Goal: Task Accomplishment & Management: Manage account settings

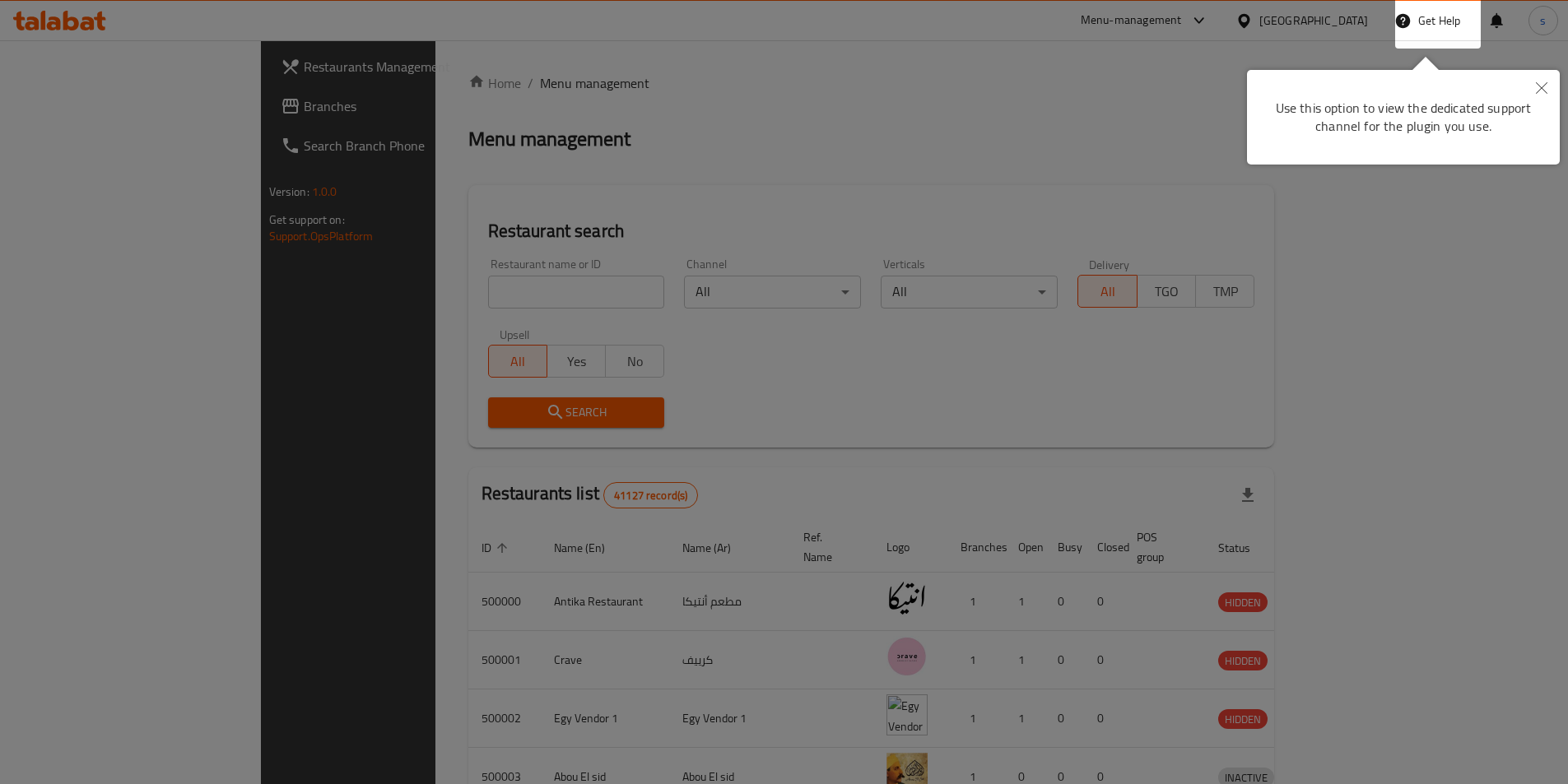
click at [849, 201] on div at bounding box center [784, 392] width 1568 height 784
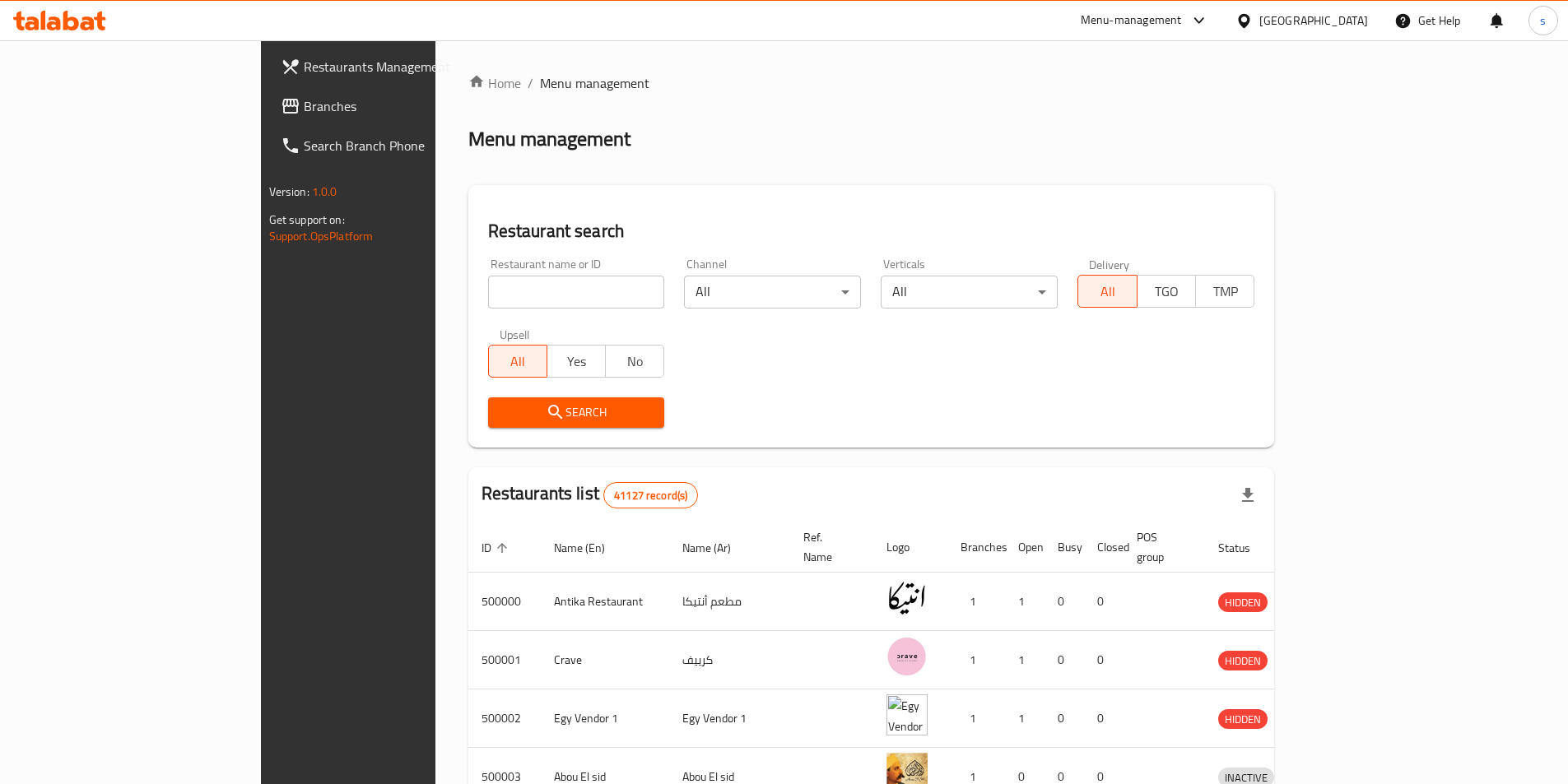
click at [512, 273] on div "Restaurant name or ID Restaurant name or ID" at bounding box center [576, 283] width 177 height 50
click at [511, 279] on input "search" at bounding box center [576, 291] width 177 height 33
paste input "777937"
type input "777937"
click at [1348, 18] on div "Egypt" at bounding box center [1314, 20] width 109 height 18
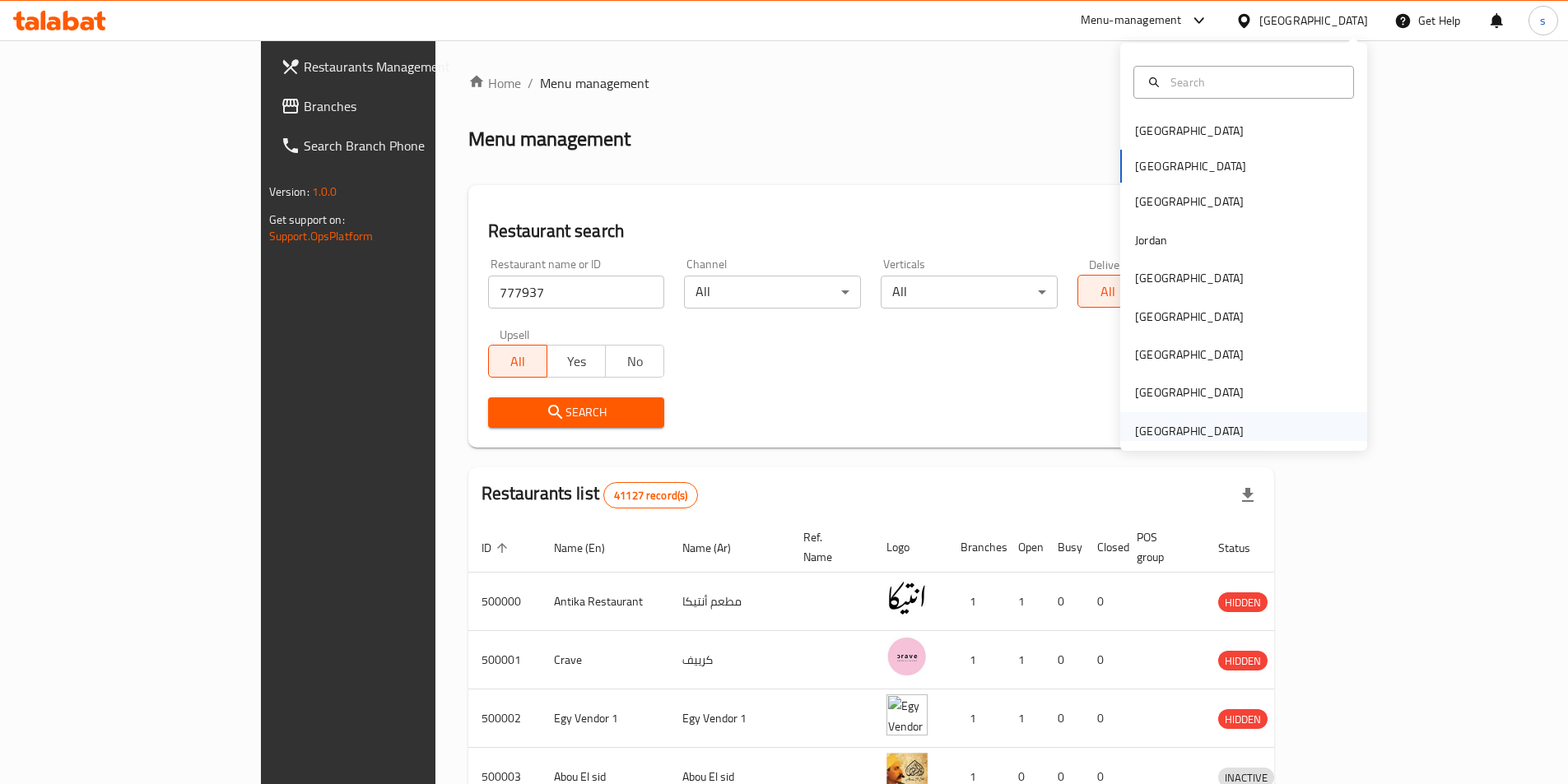
click at [1163, 430] on div "[GEOGRAPHIC_DATA]" at bounding box center [1189, 431] width 109 height 18
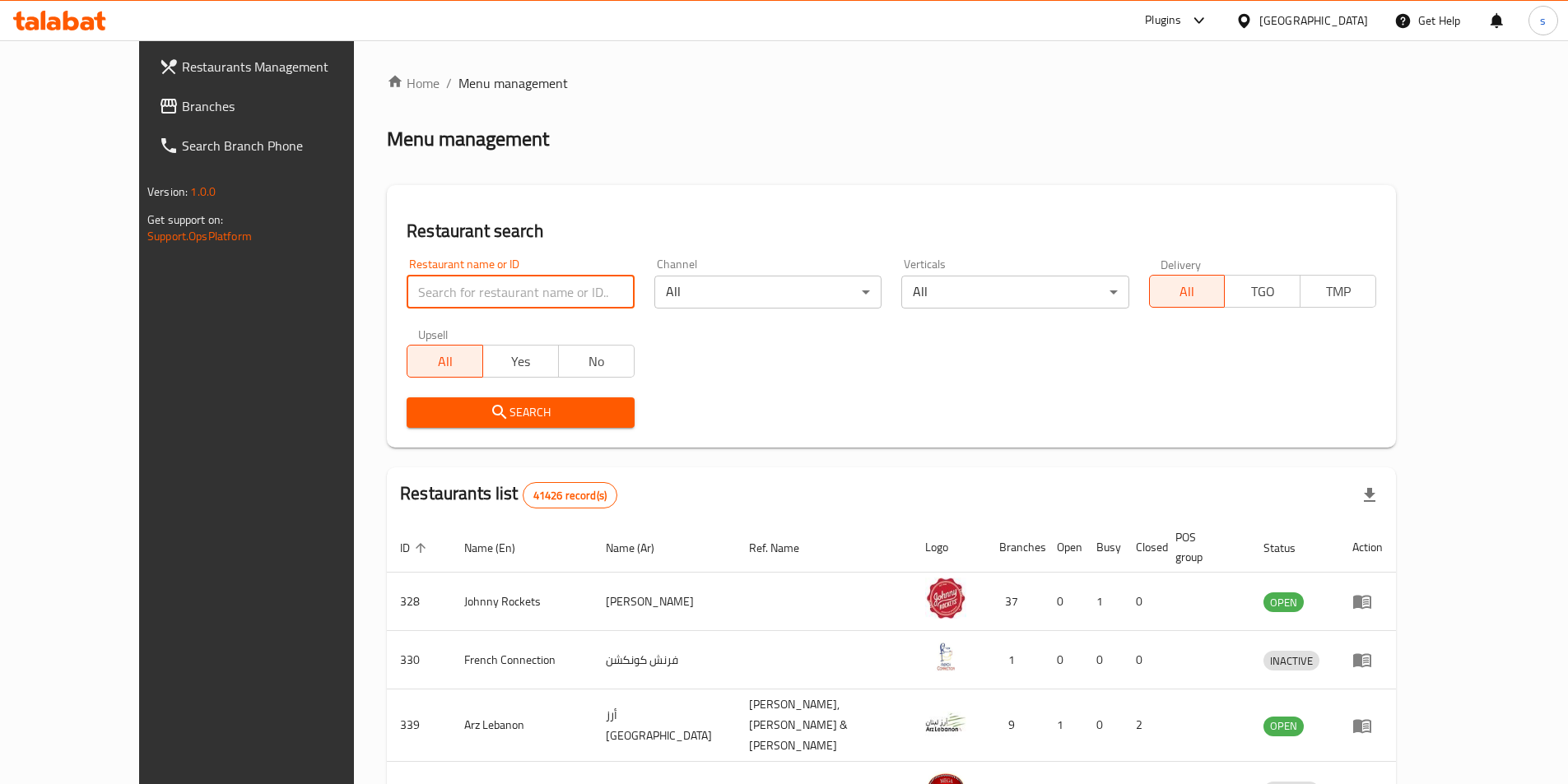
click at [539, 275] on input "search" at bounding box center [519, 291] width 227 height 33
paste input "777937"
type input "777937"
click button "Search" at bounding box center [519, 413] width 227 height 31
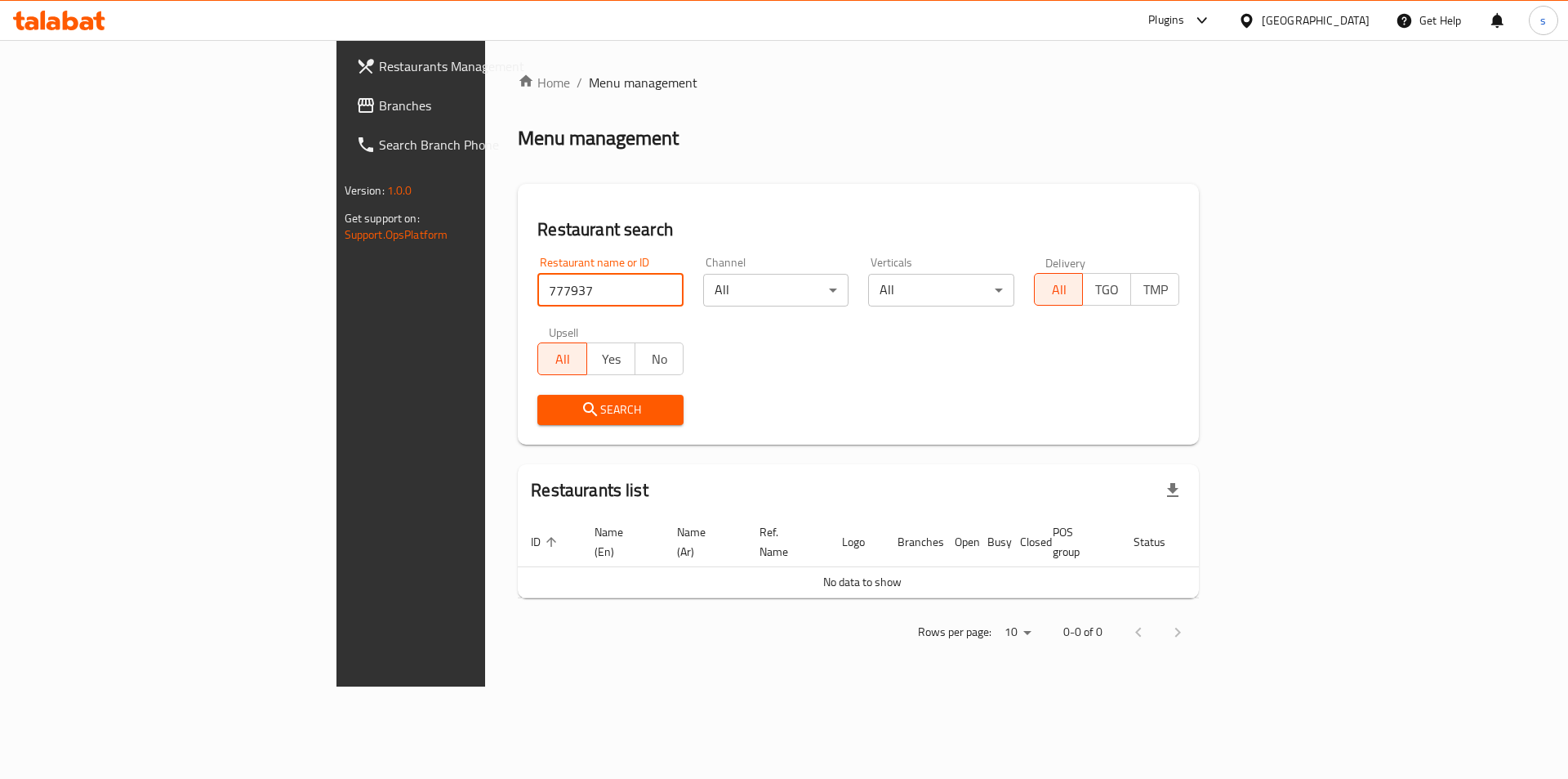
click at [379, 105] on span "Branches" at bounding box center [482, 105] width 207 height 19
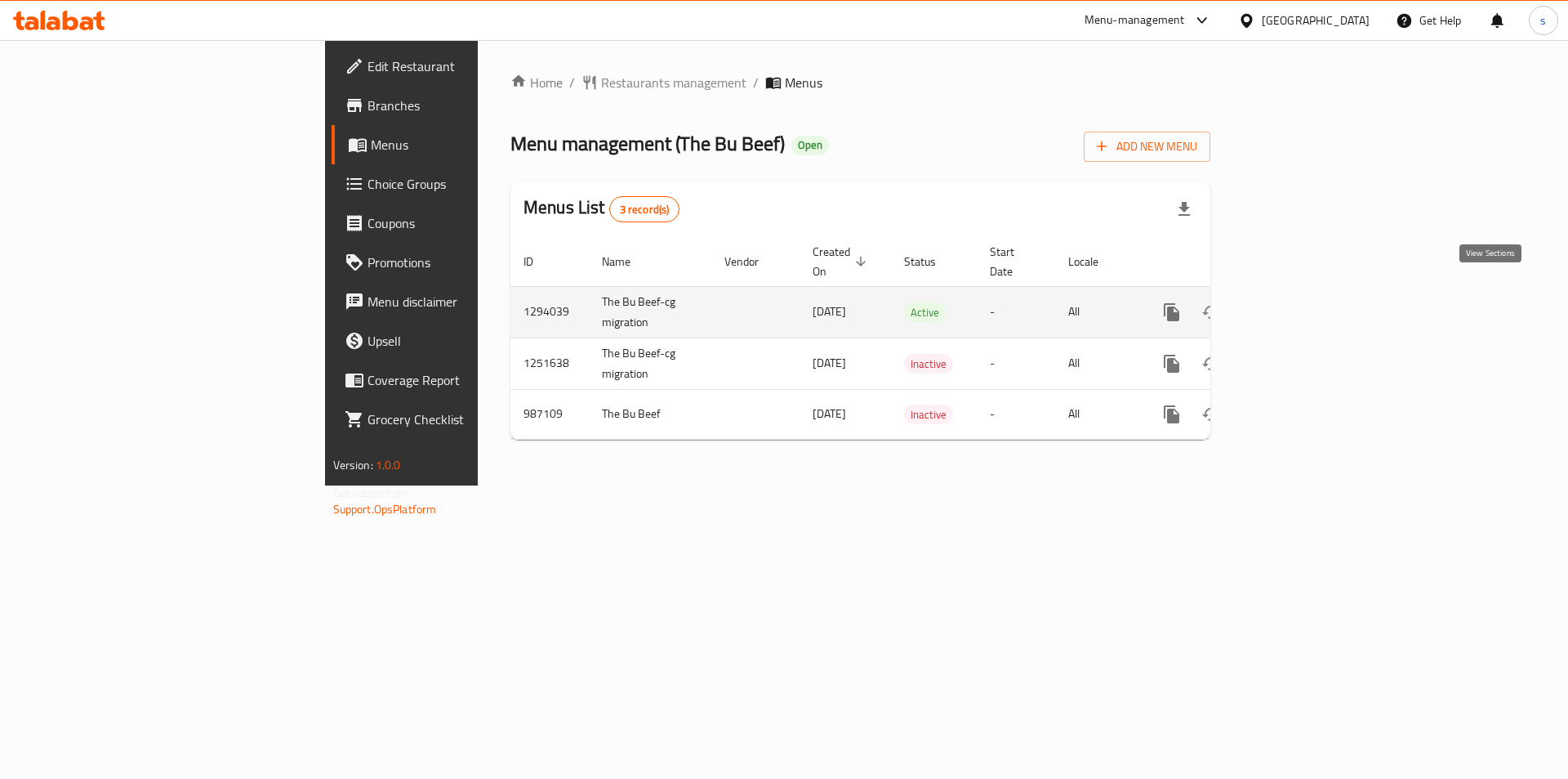
click at [1300, 302] on icon "enhanced table" at bounding box center [1289, 311] width 19 height 19
click at [1297, 306] on icon "enhanced table" at bounding box center [1289, 313] width 14 height 14
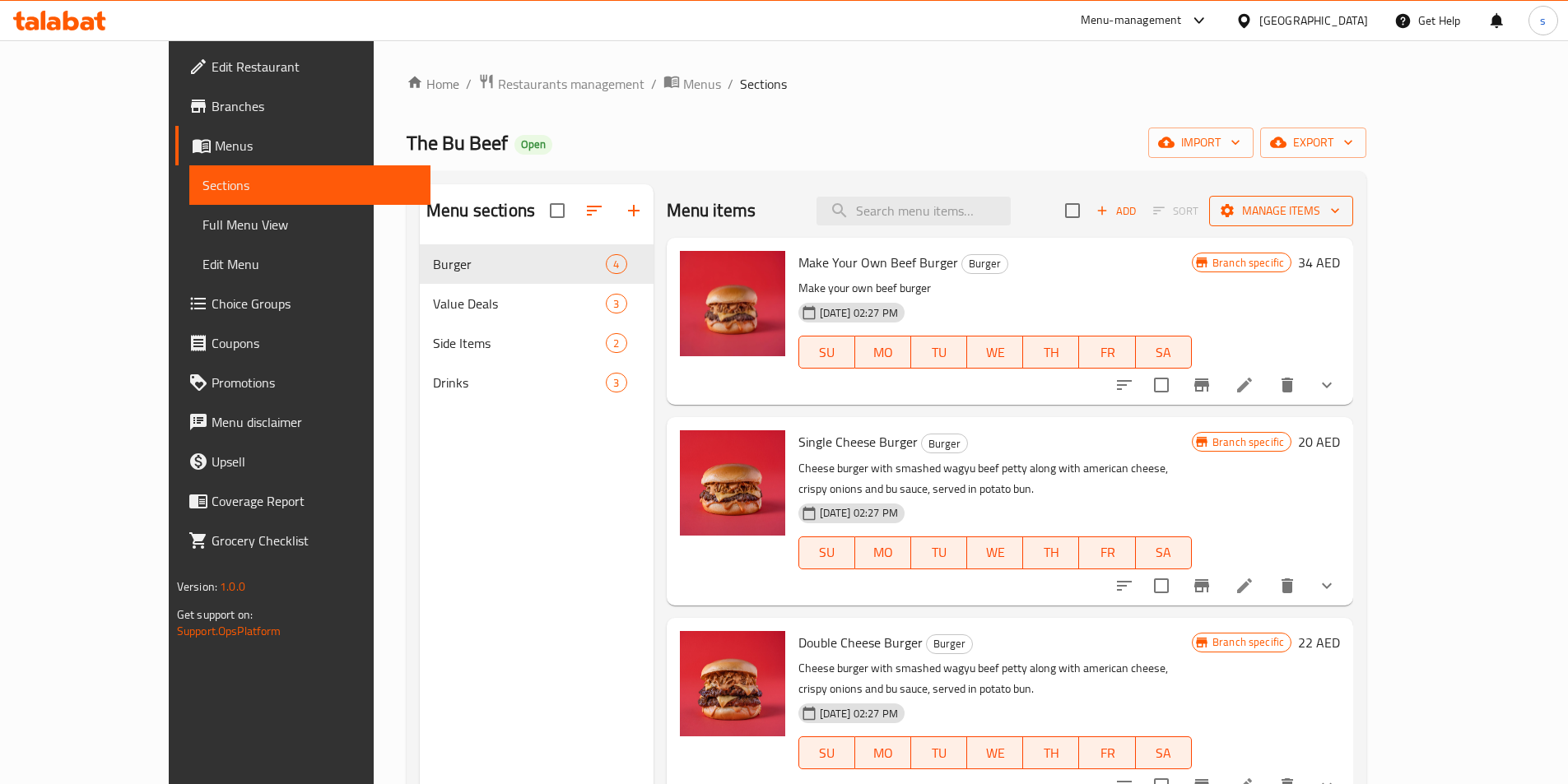
click at [1340, 206] on span "Manage items" at bounding box center [1281, 211] width 117 height 20
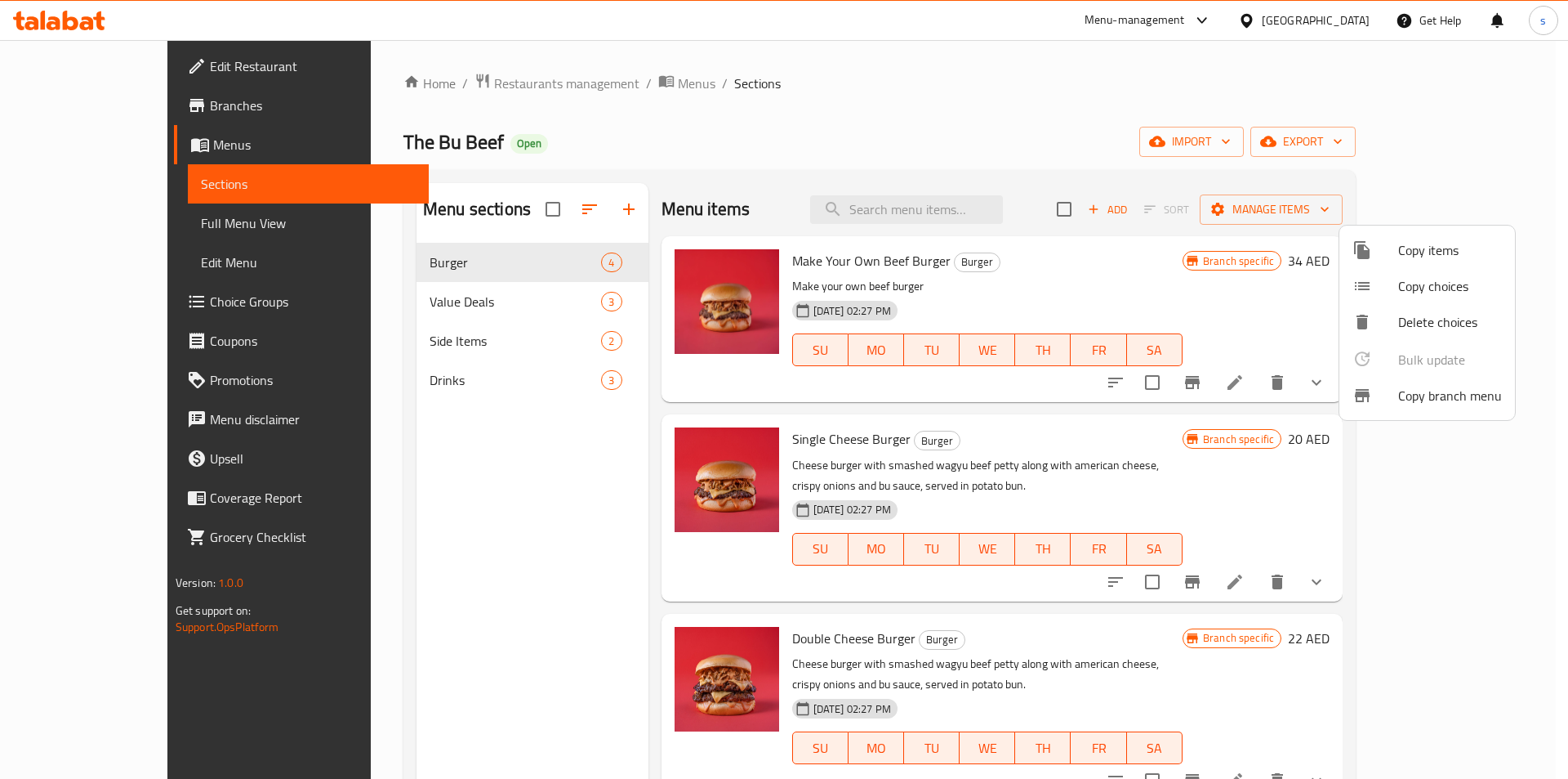
click at [1474, 392] on span "Copy branch menu" at bounding box center [1450, 395] width 104 height 19
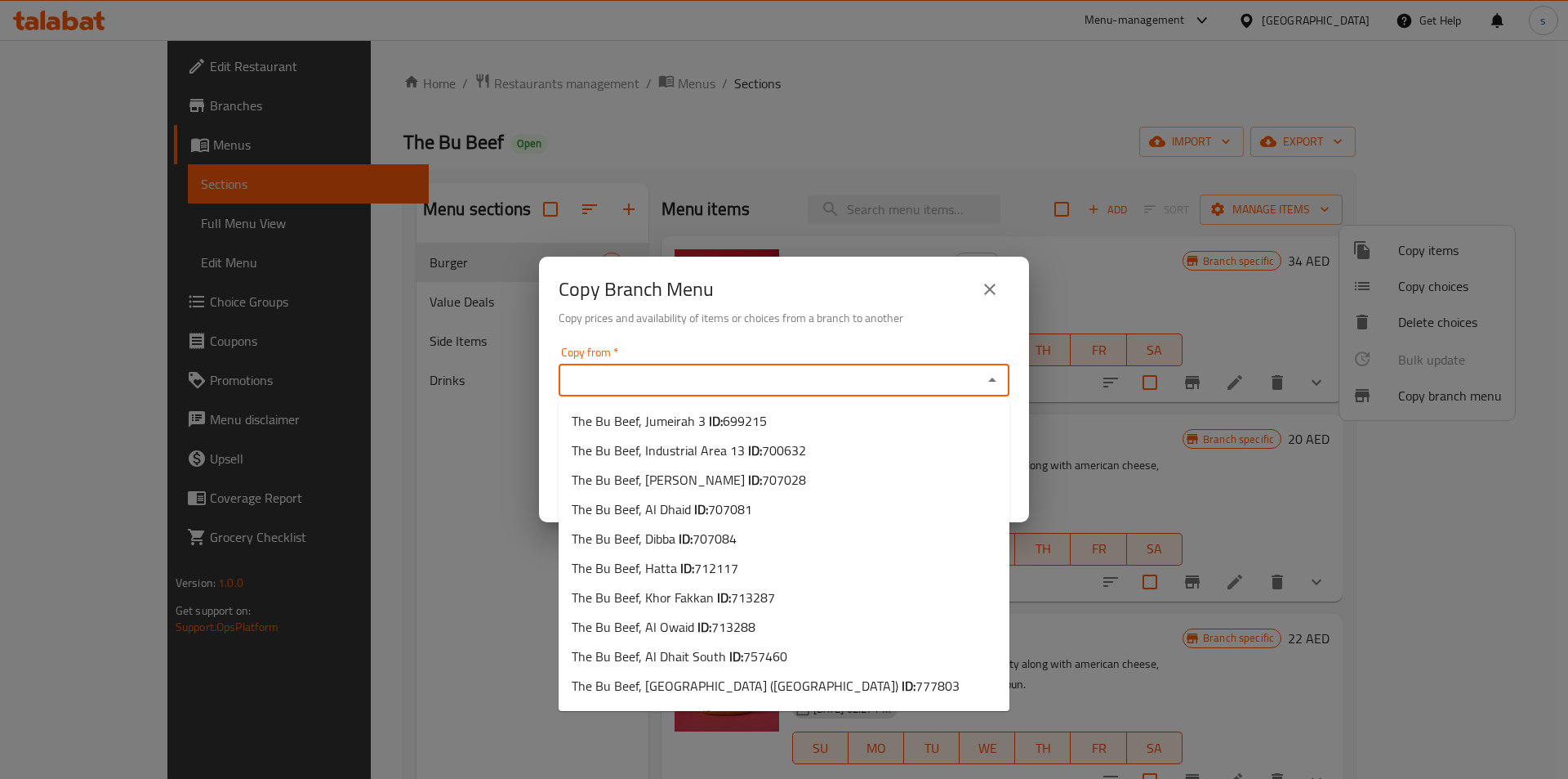
click at [806, 388] on input "Copy from   *" at bounding box center [770, 380] width 414 height 23
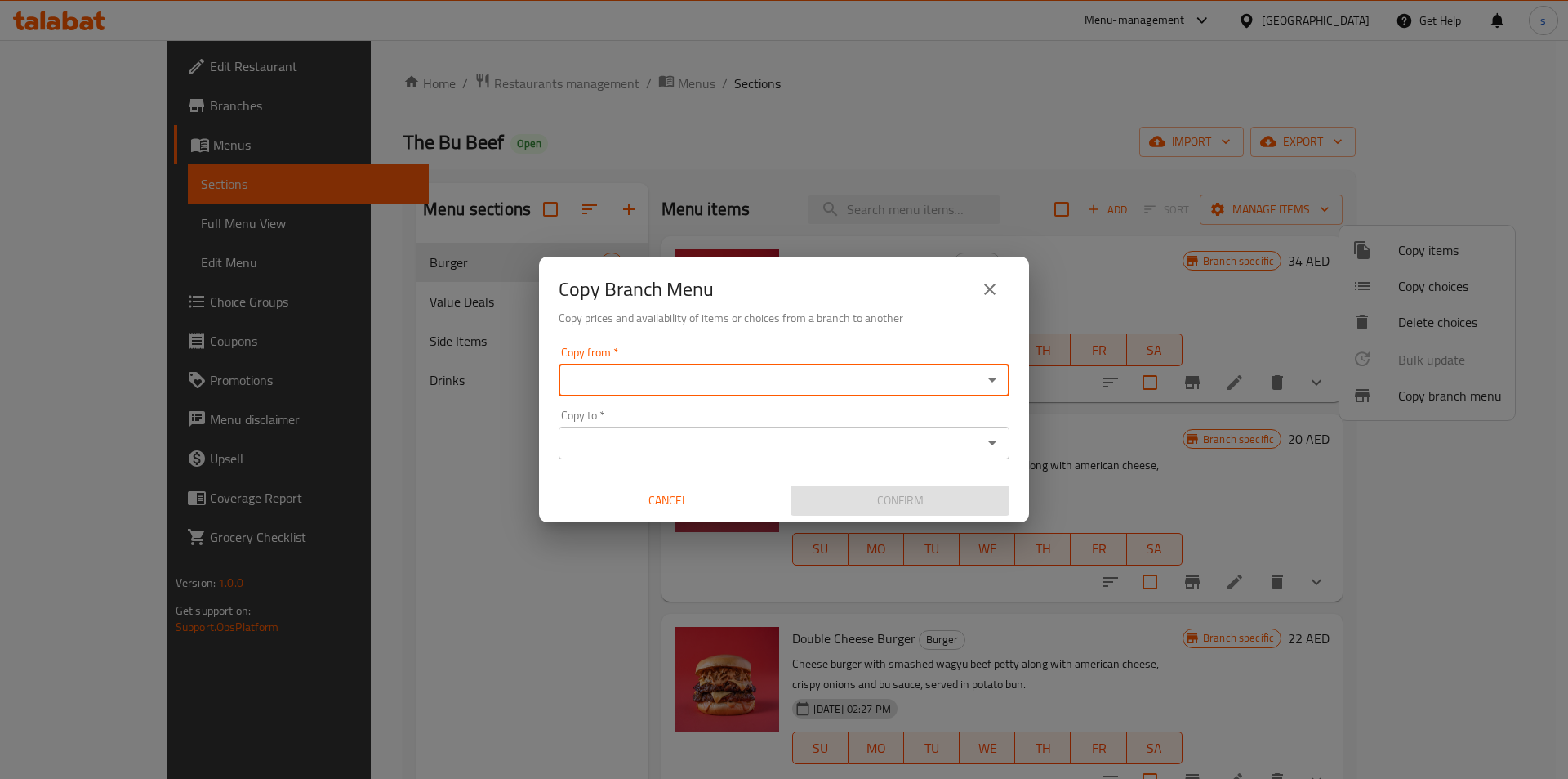
click at [659, 384] on input "Copy from   *" at bounding box center [770, 380] width 414 height 23
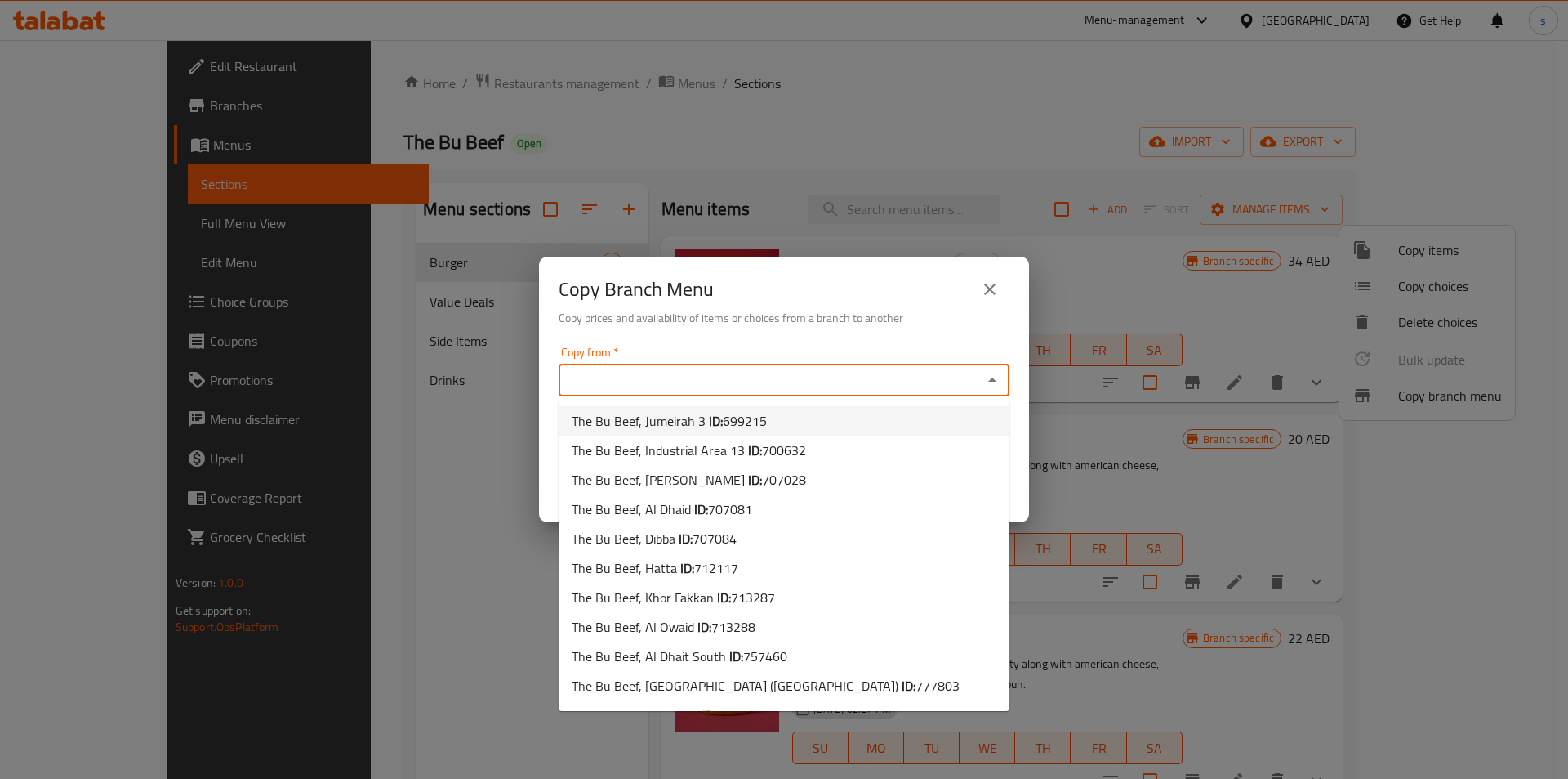
paste input "777820"
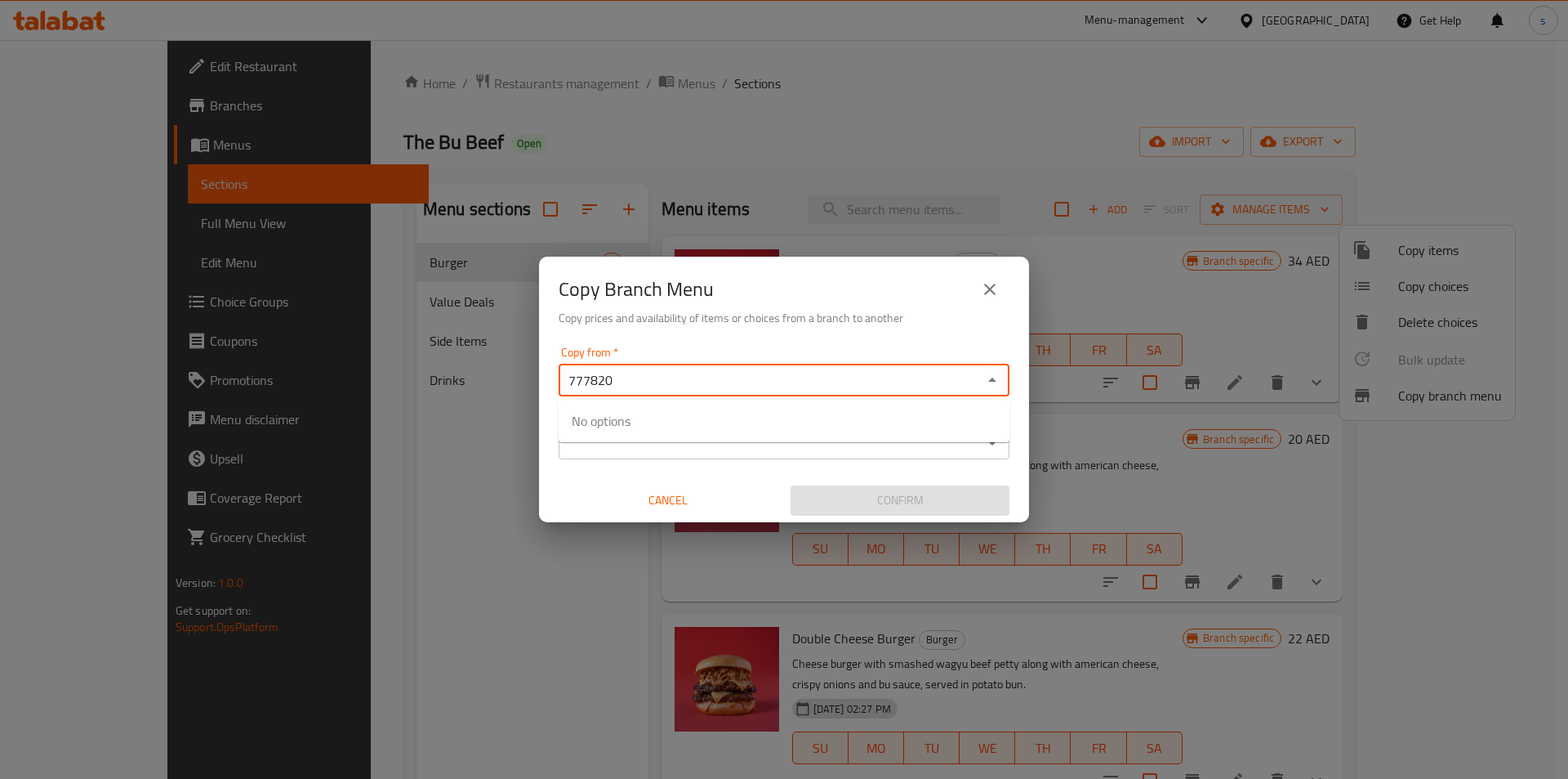
click at [854, 382] on input "777820" at bounding box center [770, 380] width 414 height 23
type input "7"
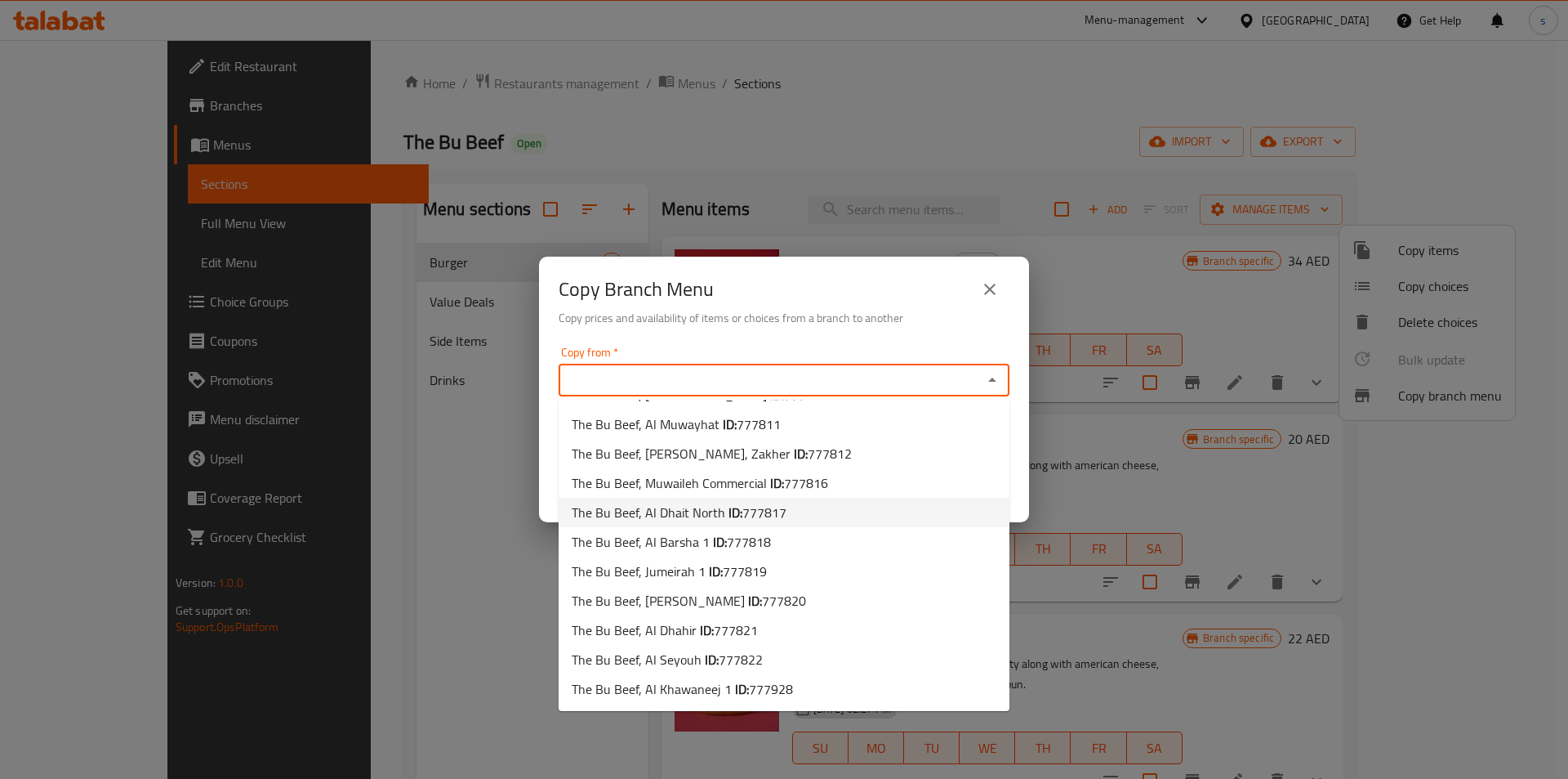
scroll to position [408, 0]
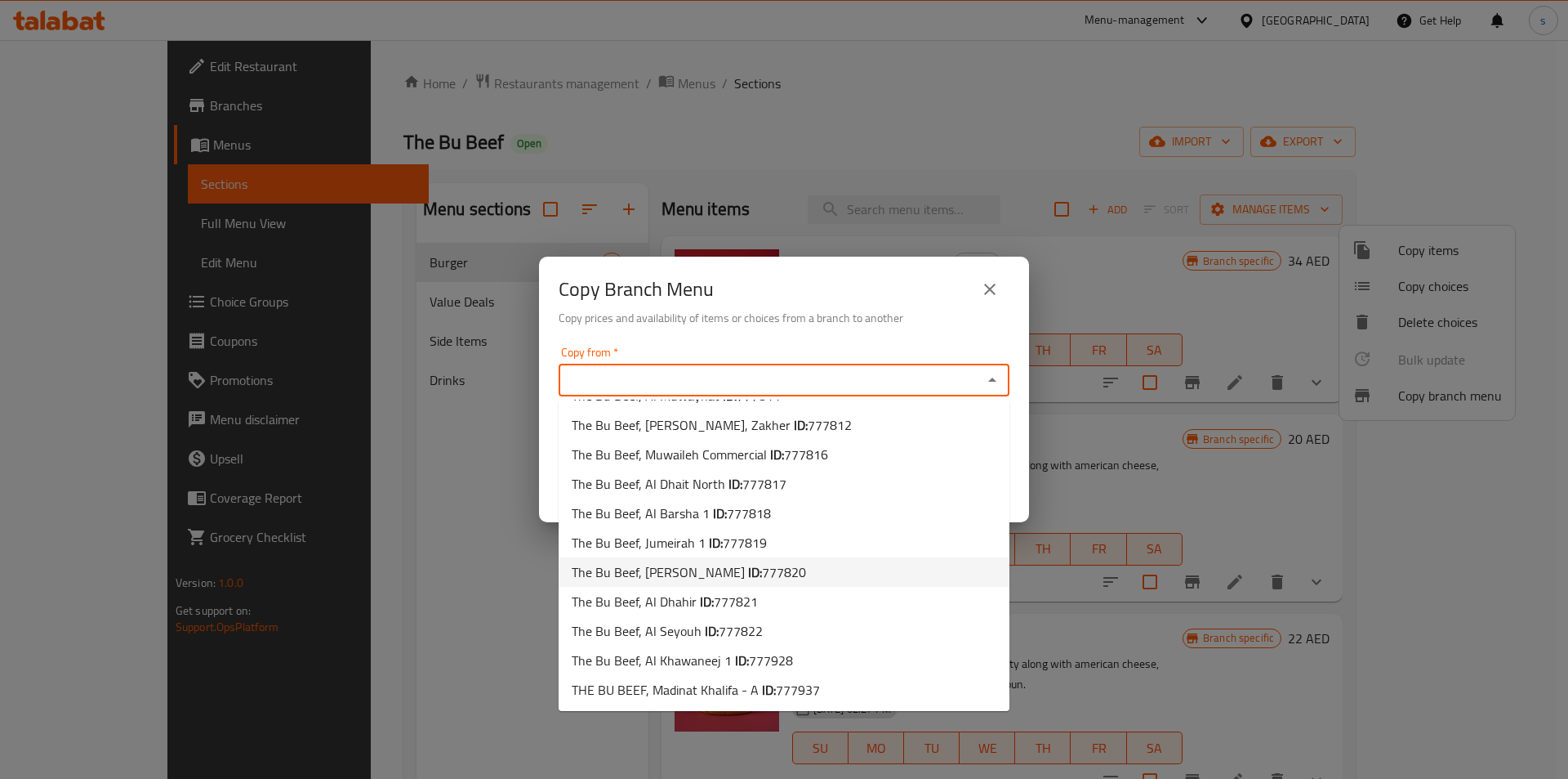
click at [792, 574] on li "The Bu Beef, Al Nahyan ID: 777820" at bounding box center [784, 571] width 451 height 30
type input "The Bu Beef, Al Nahyan"
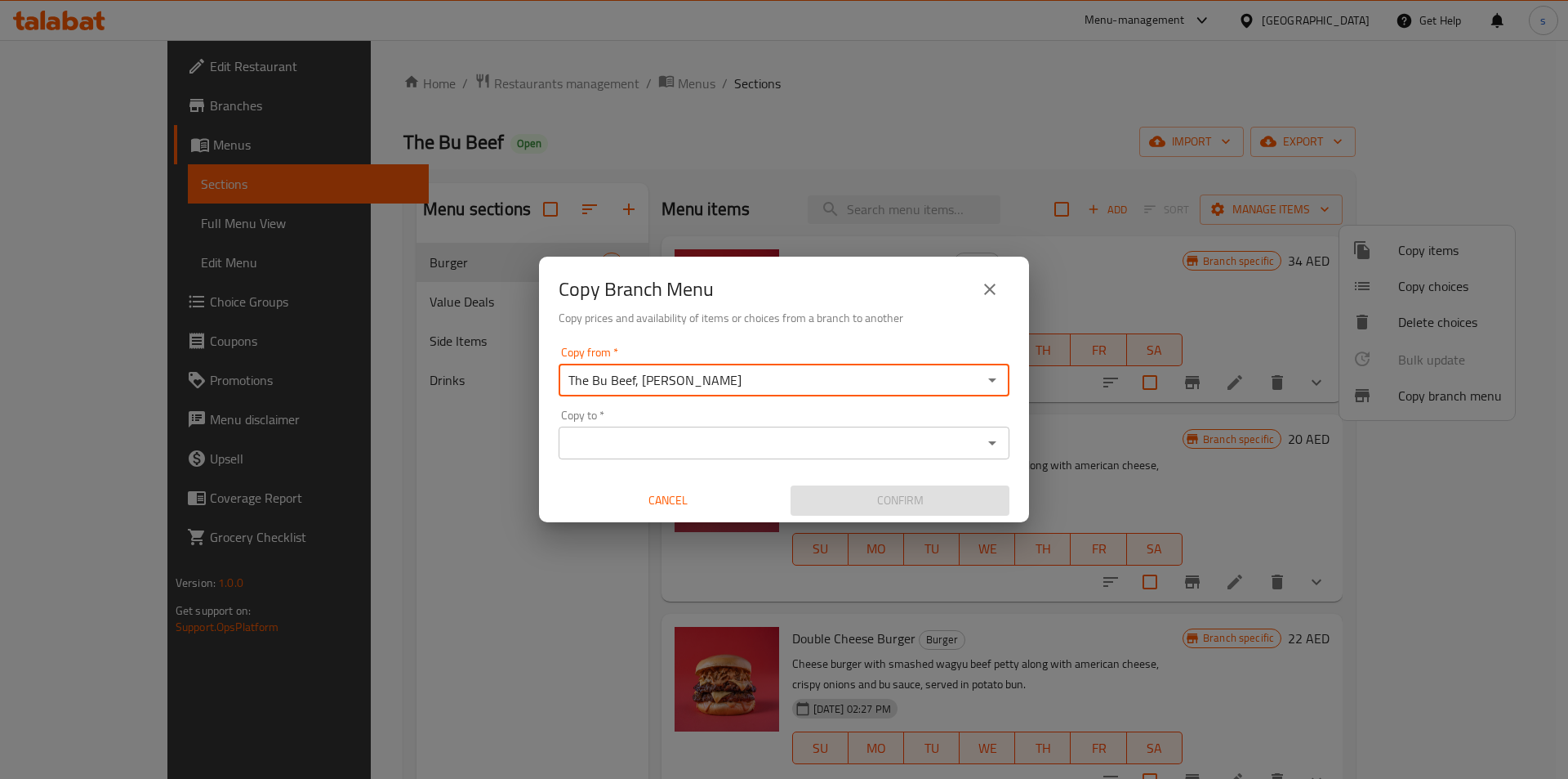
click at [741, 461] on div "Copy from   * The Bu Beef, Al Nahyan Copy from * Copy to   * Copy to * Cancel C…" at bounding box center [784, 431] width 490 height 182
click at [743, 452] on input "Copy to   *" at bounding box center [770, 442] width 414 height 23
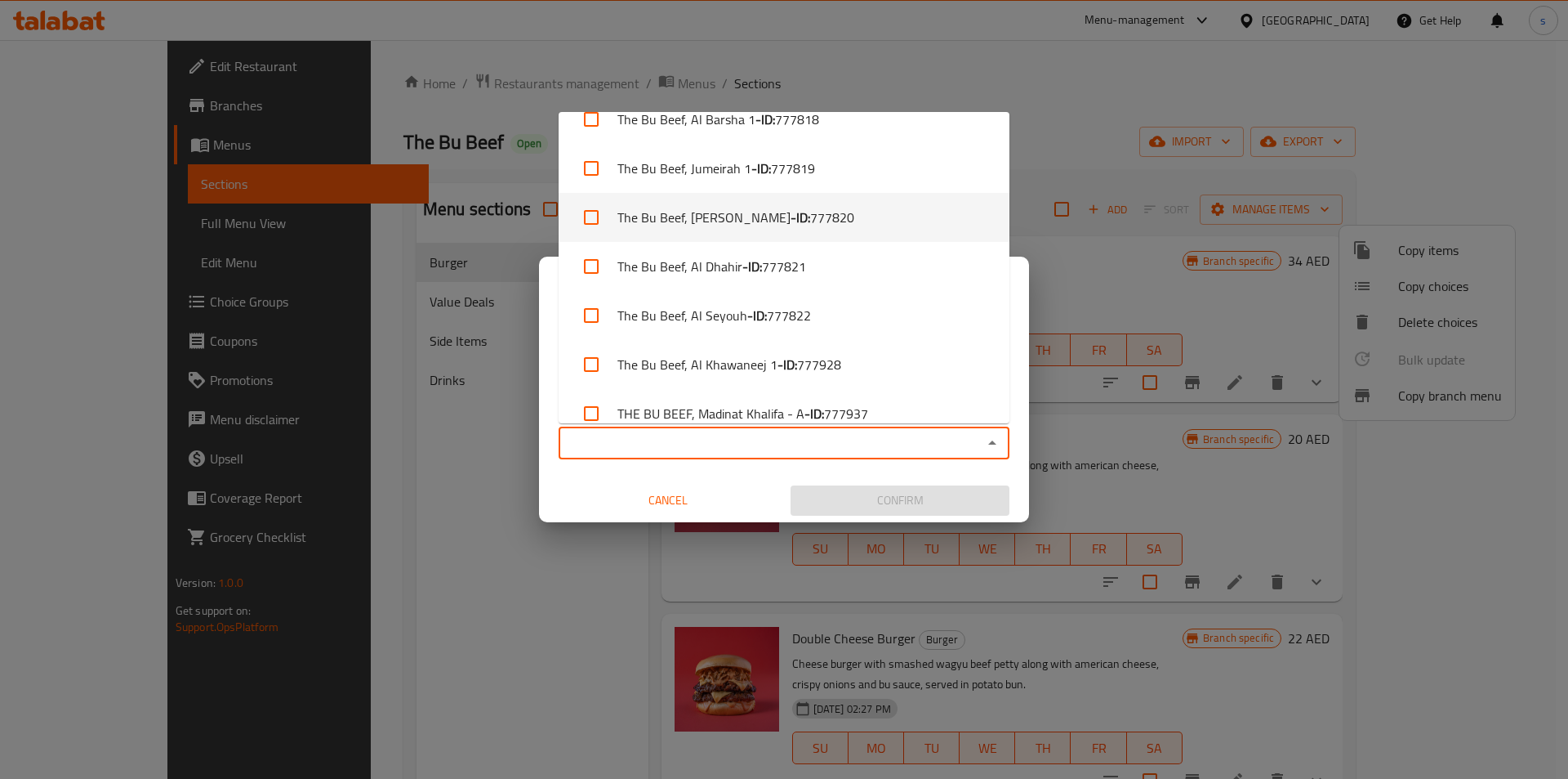
scroll to position [879, 0]
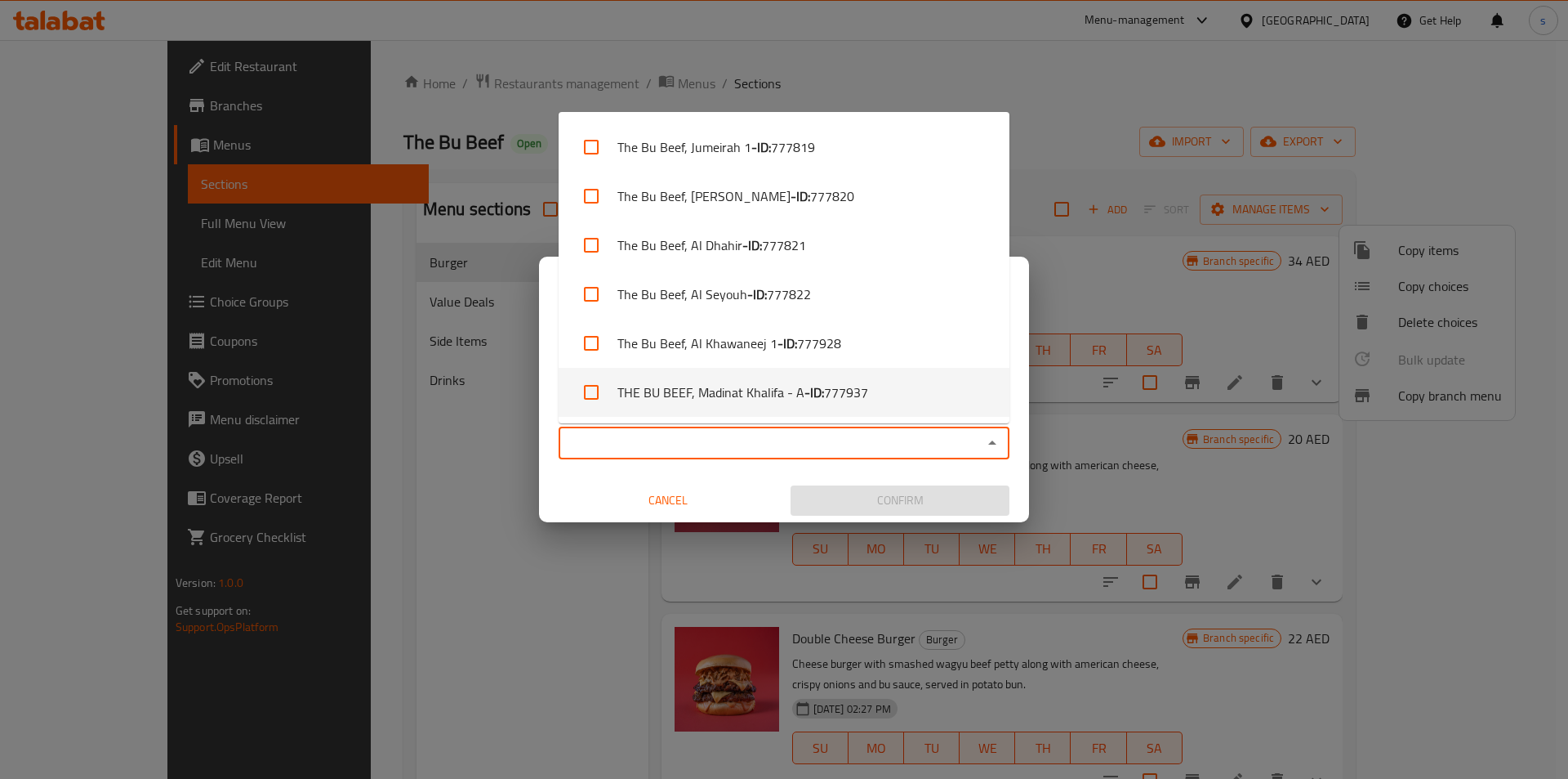
click at [859, 395] on span "777937" at bounding box center [846, 392] width 44 height 19
checkbox input "true"
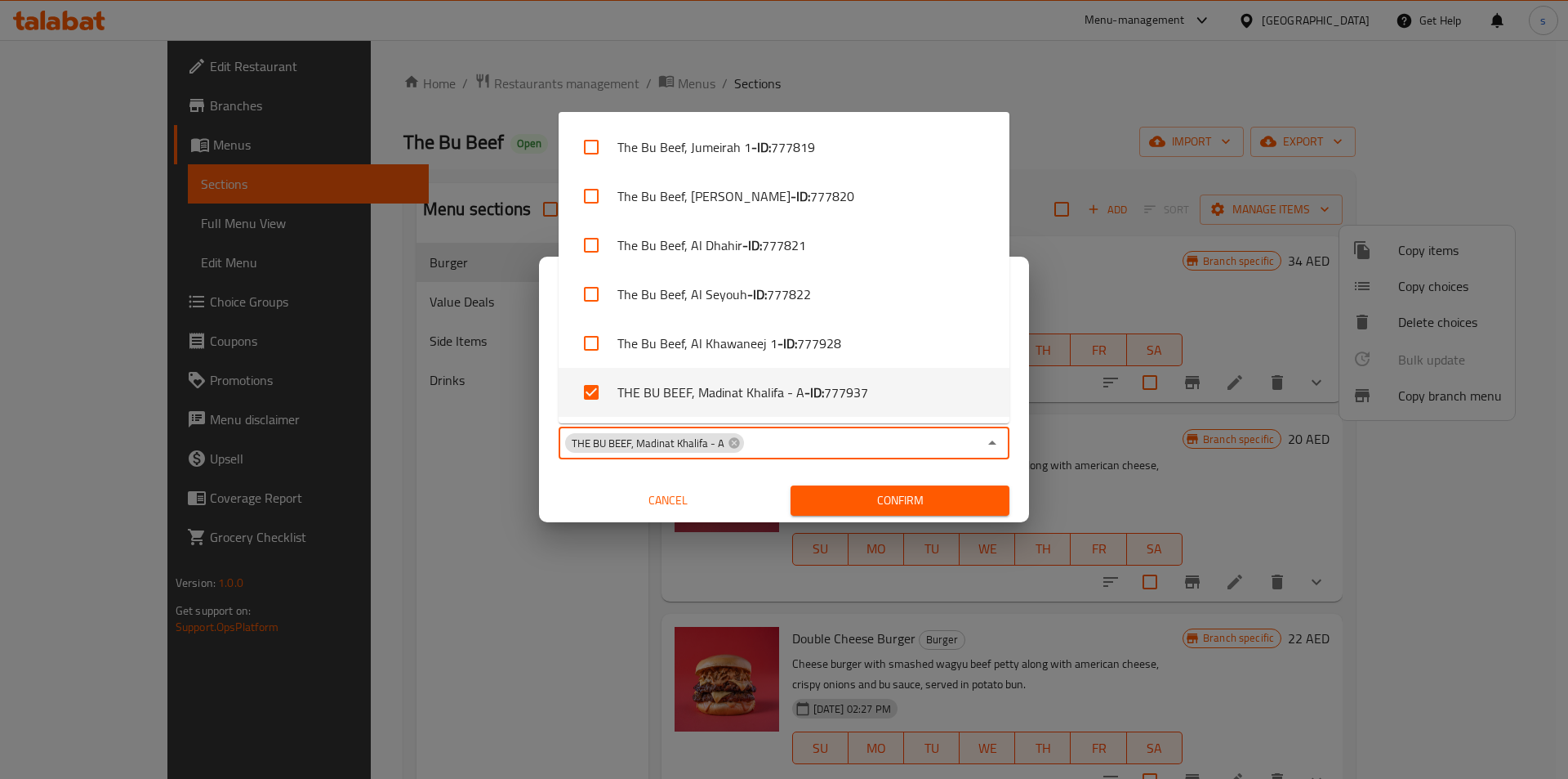
click at [761, 445] on input "Copy to   *" at bounding box center [861, 442] width 232 height 23
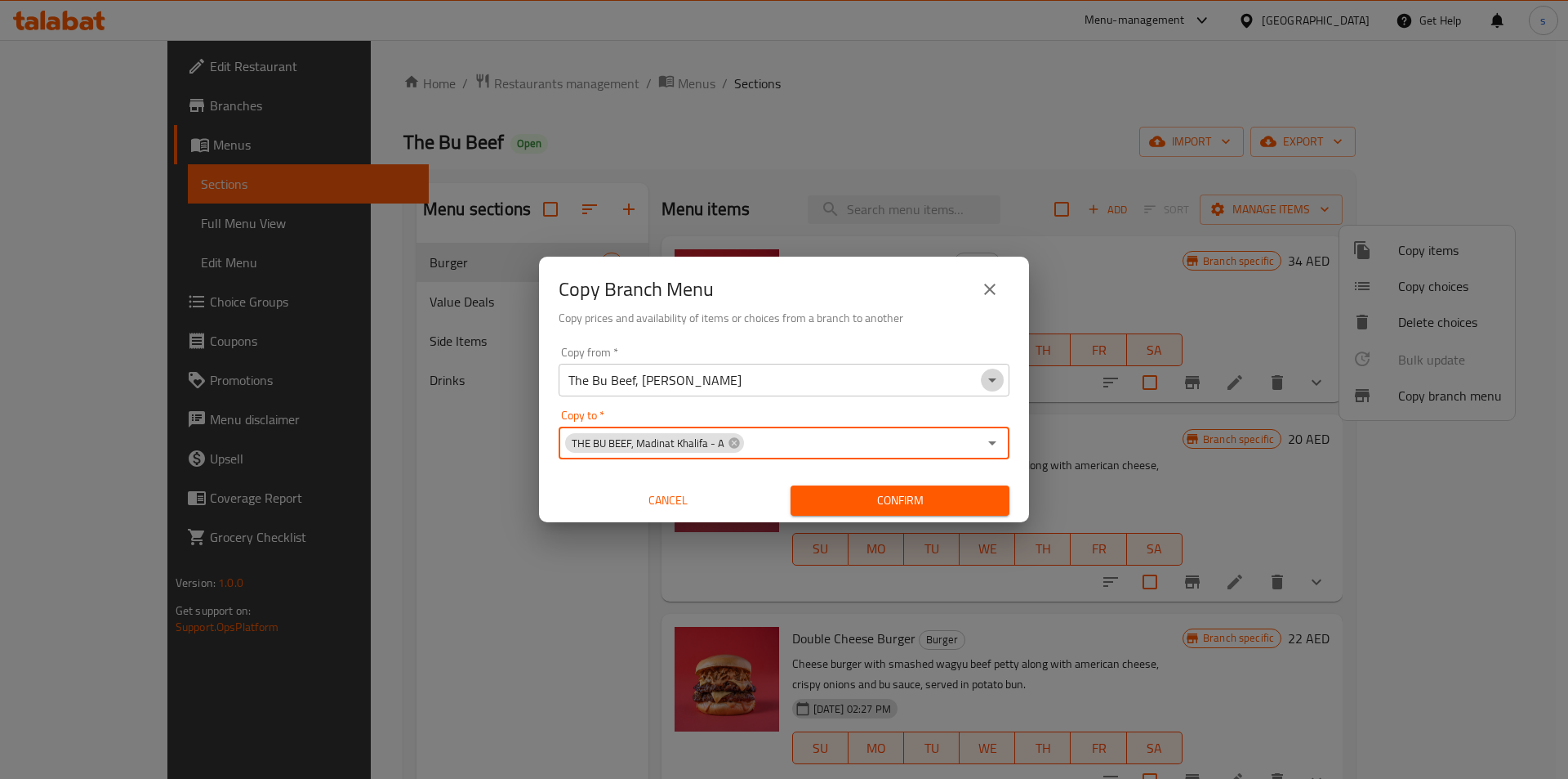
click at [989, 387] on icon "Open" at bounding box center [992, 380] width 19 height 19
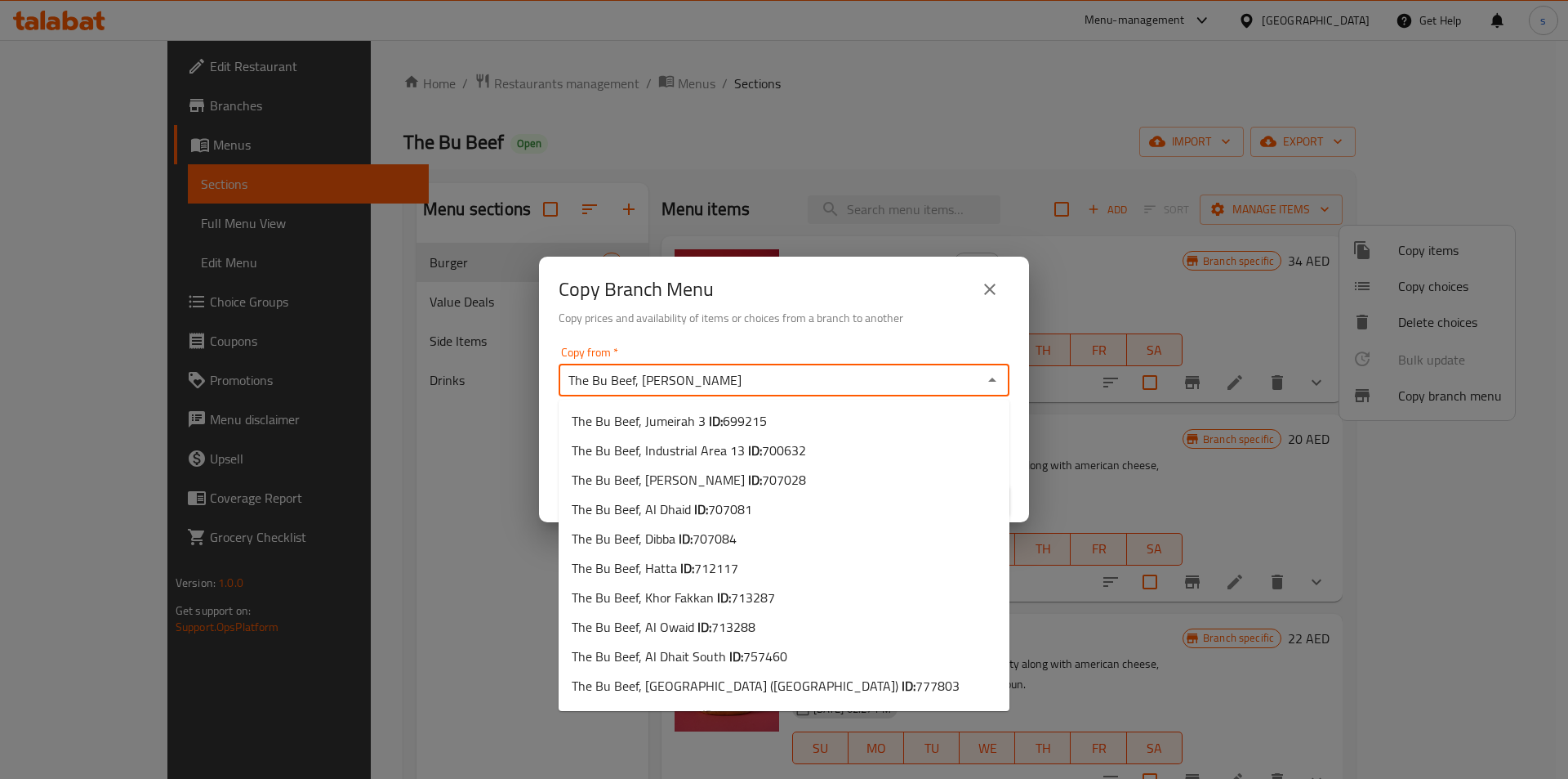
scroll to position [287, 0]
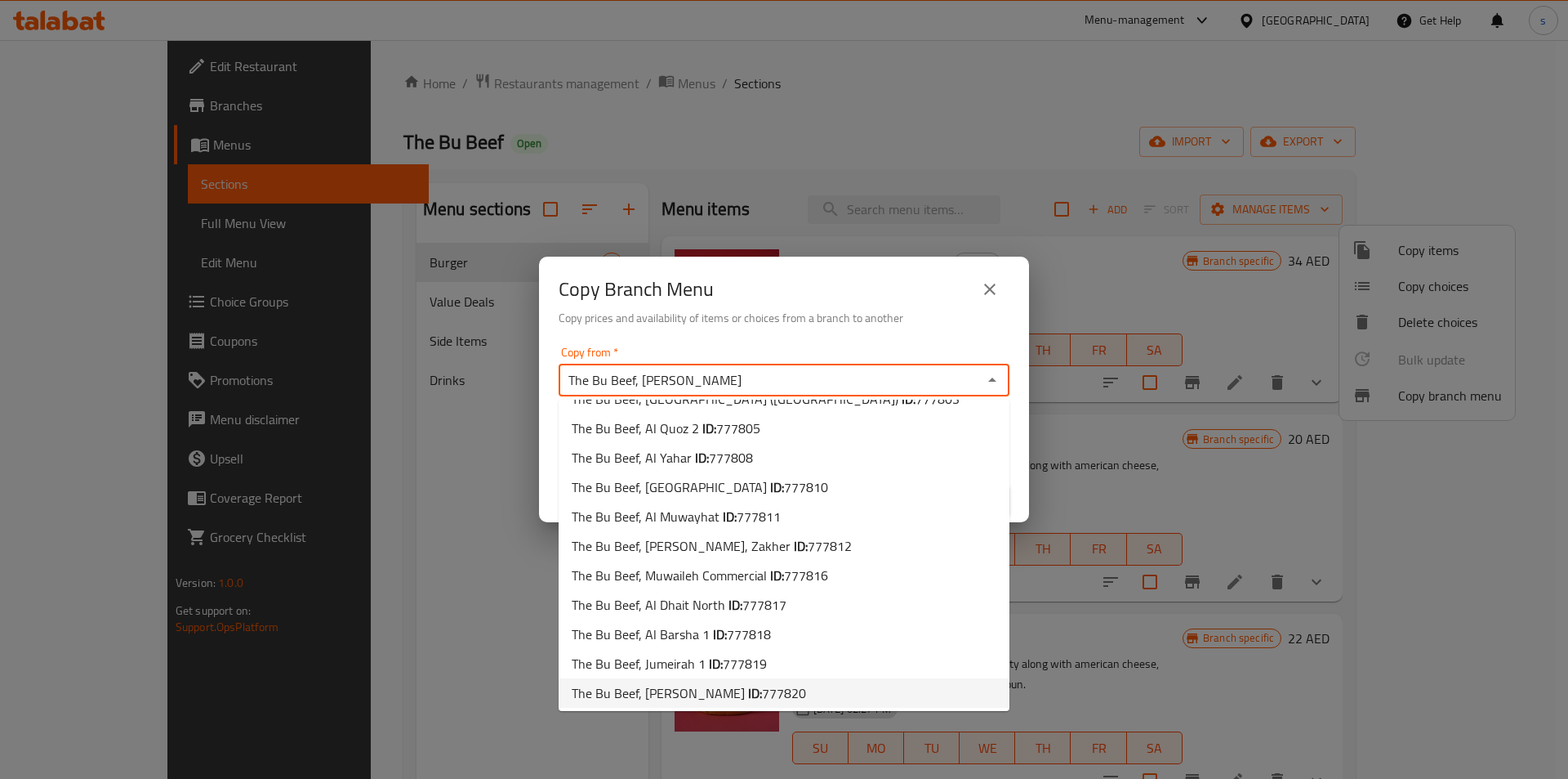
click at [943, 329] on div "Copy Branch Menu Copy prices and availability of items or choices from a branch…" at bounding box center [784, 298] width 490 height 84
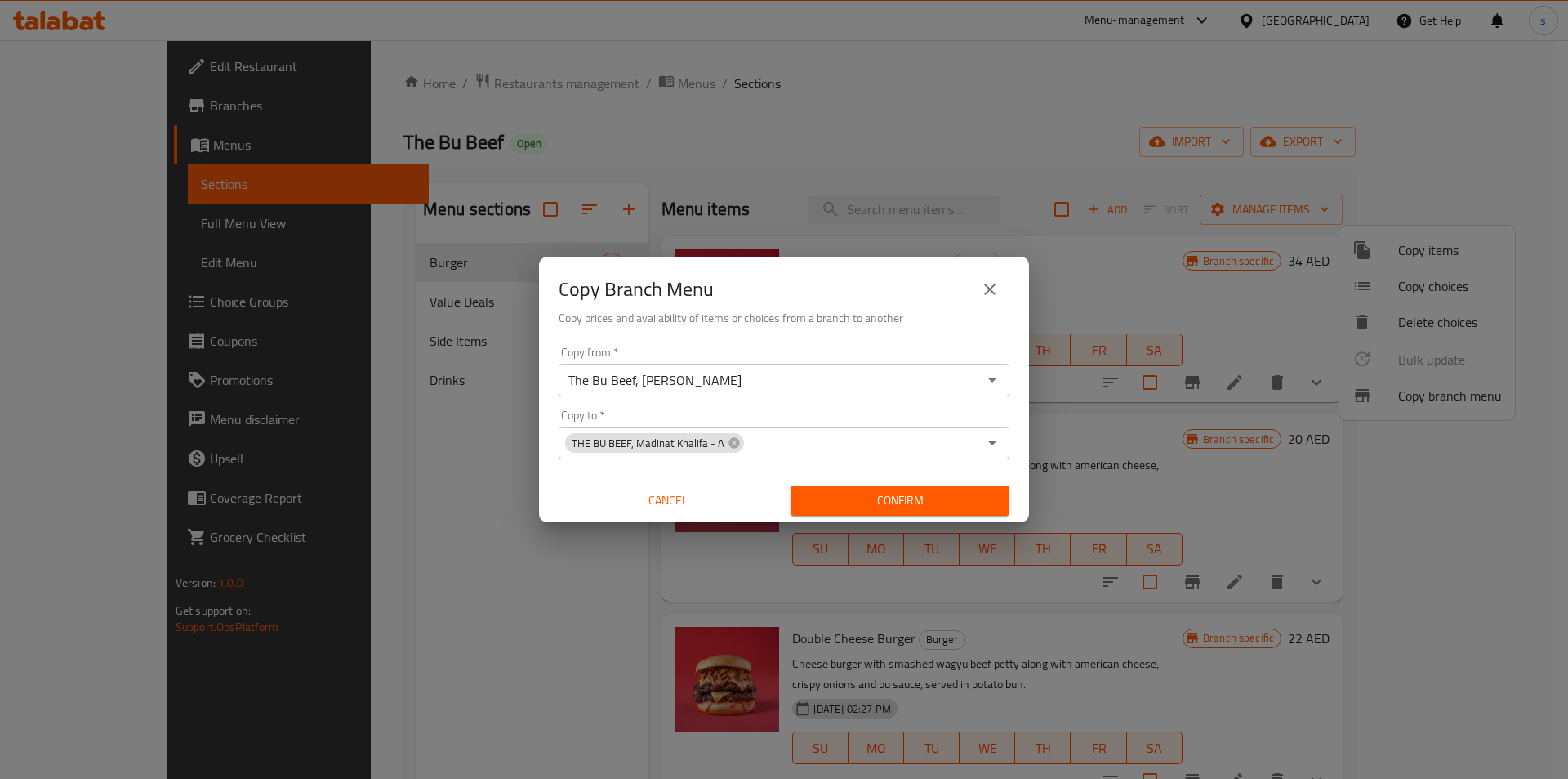
click at [839, 383] on input "The Bu Beef, Al Nahyan" at bounding box center [770, 380] width 414 height 23
click at [990, 381] on icon "Open" at bounding box center [992, 380] width 19 height 19
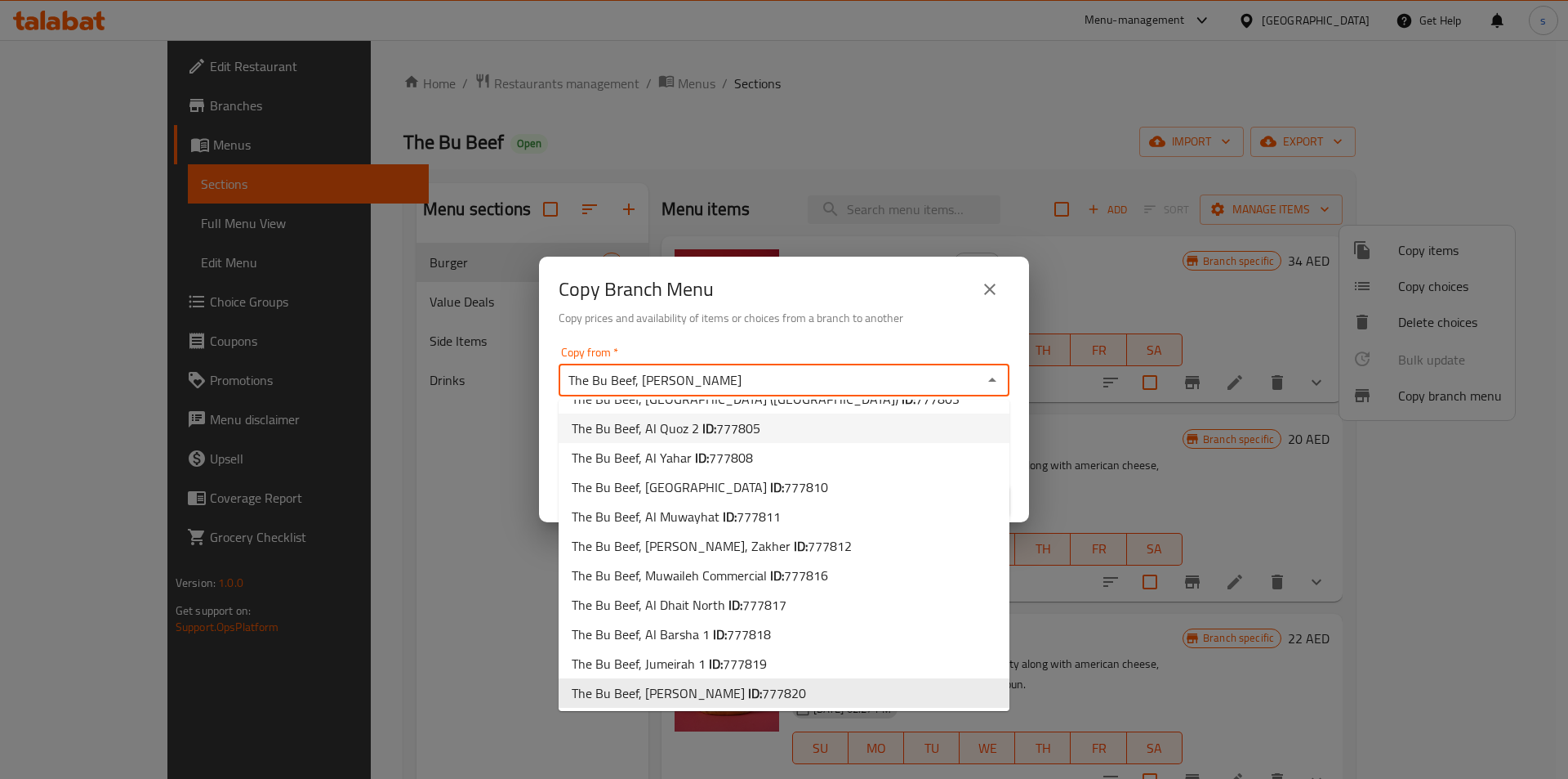
click at [906, 294] on div "Copy Branch Menu" at bounding box center [784, 289] width 451 height 39
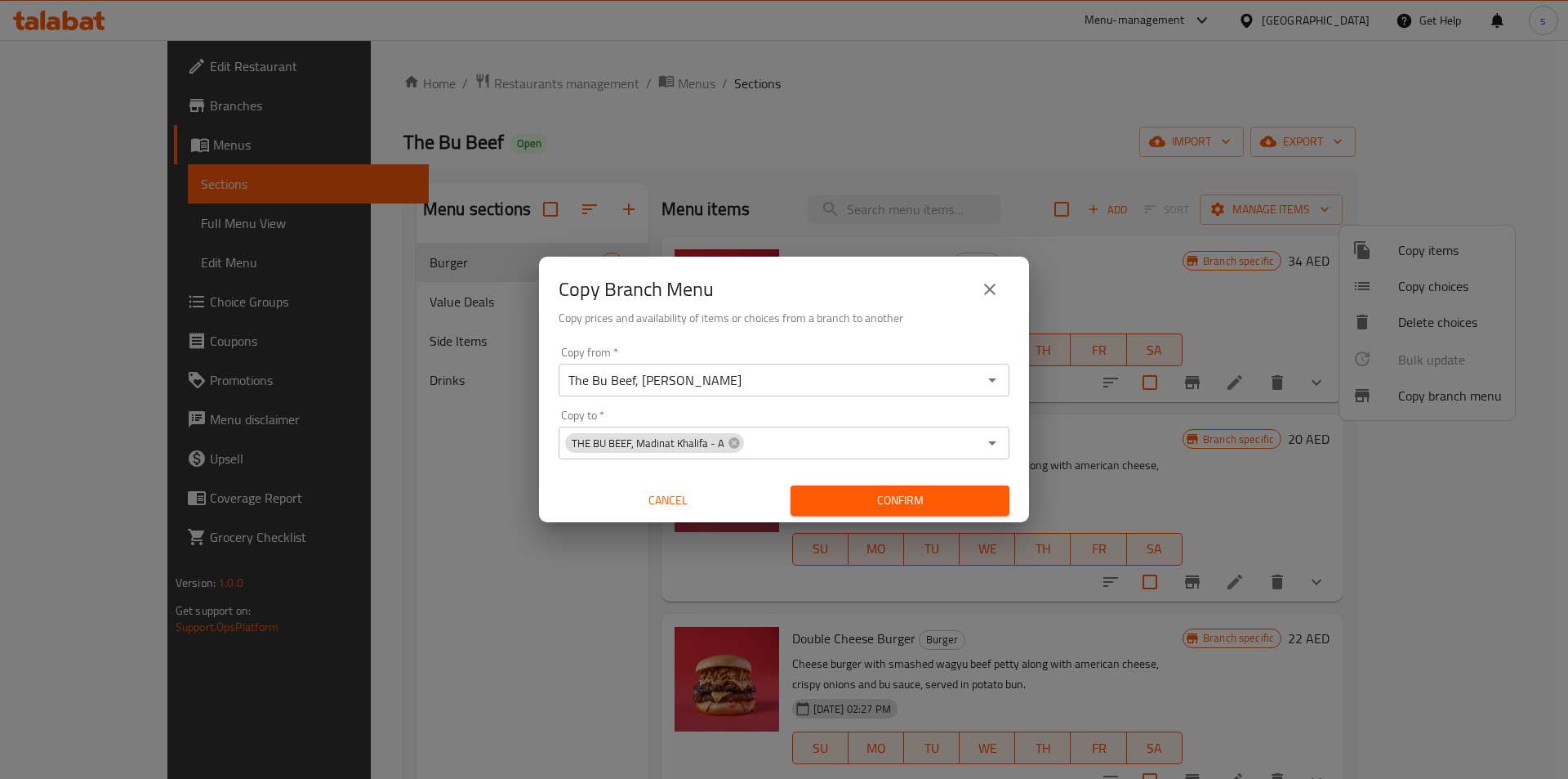
click at [993, 442] on icon "Open" at bounding box center [993, 443] width 8 height 4
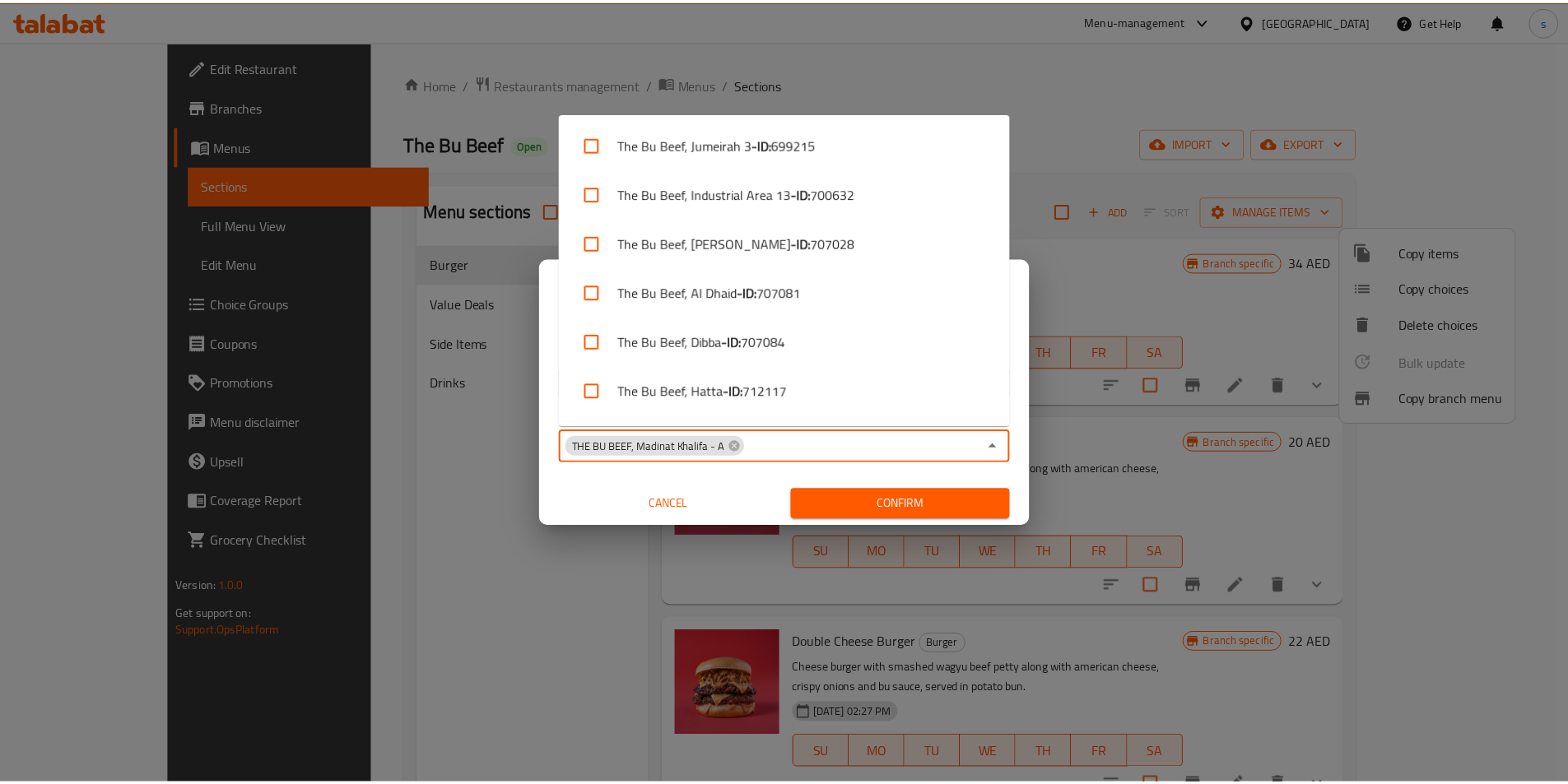
scroll to position [881, 0]
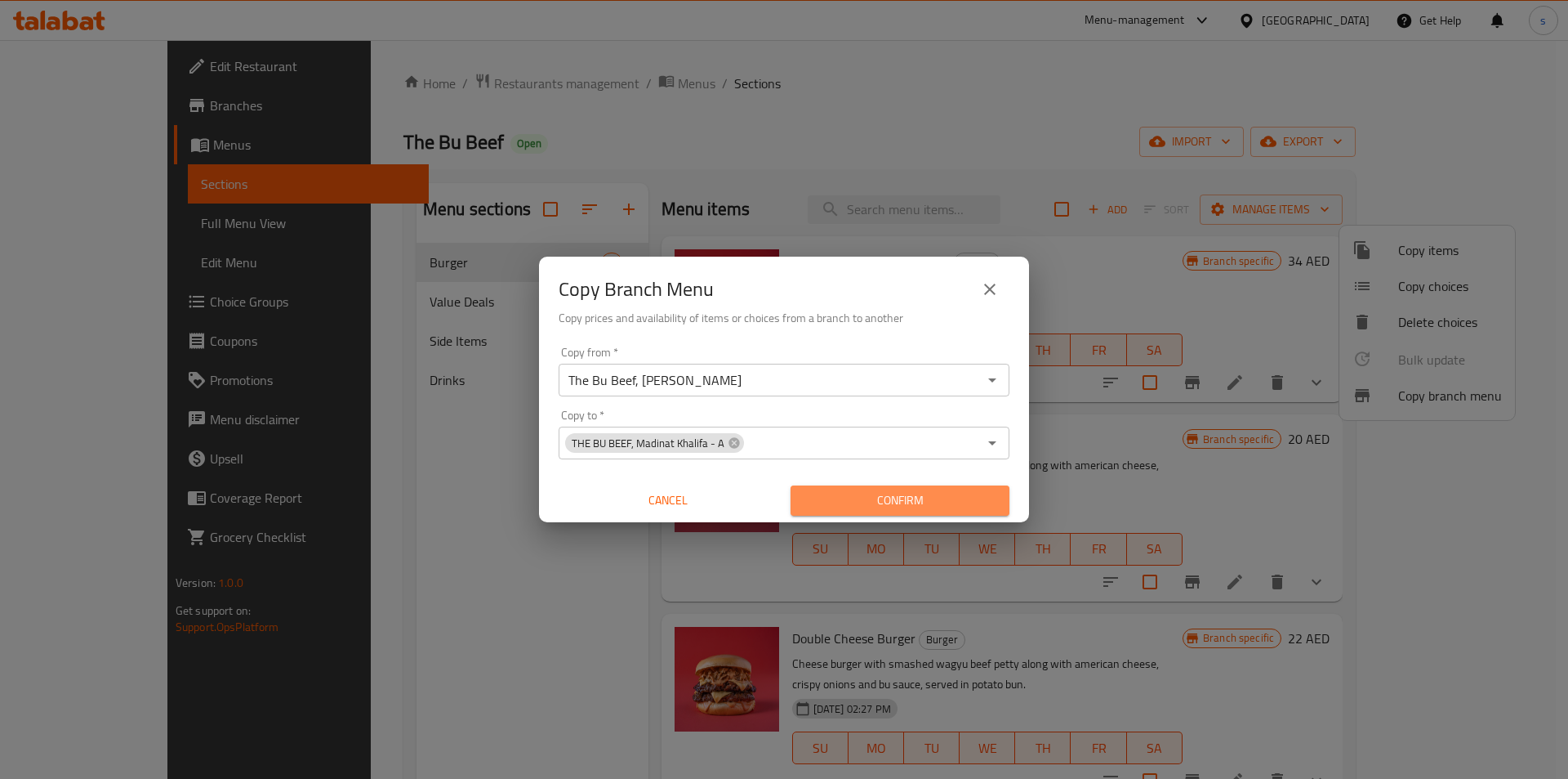
click at [889, 497] on span "Confirm" at bounding box center [900, 500] width 193 height 20
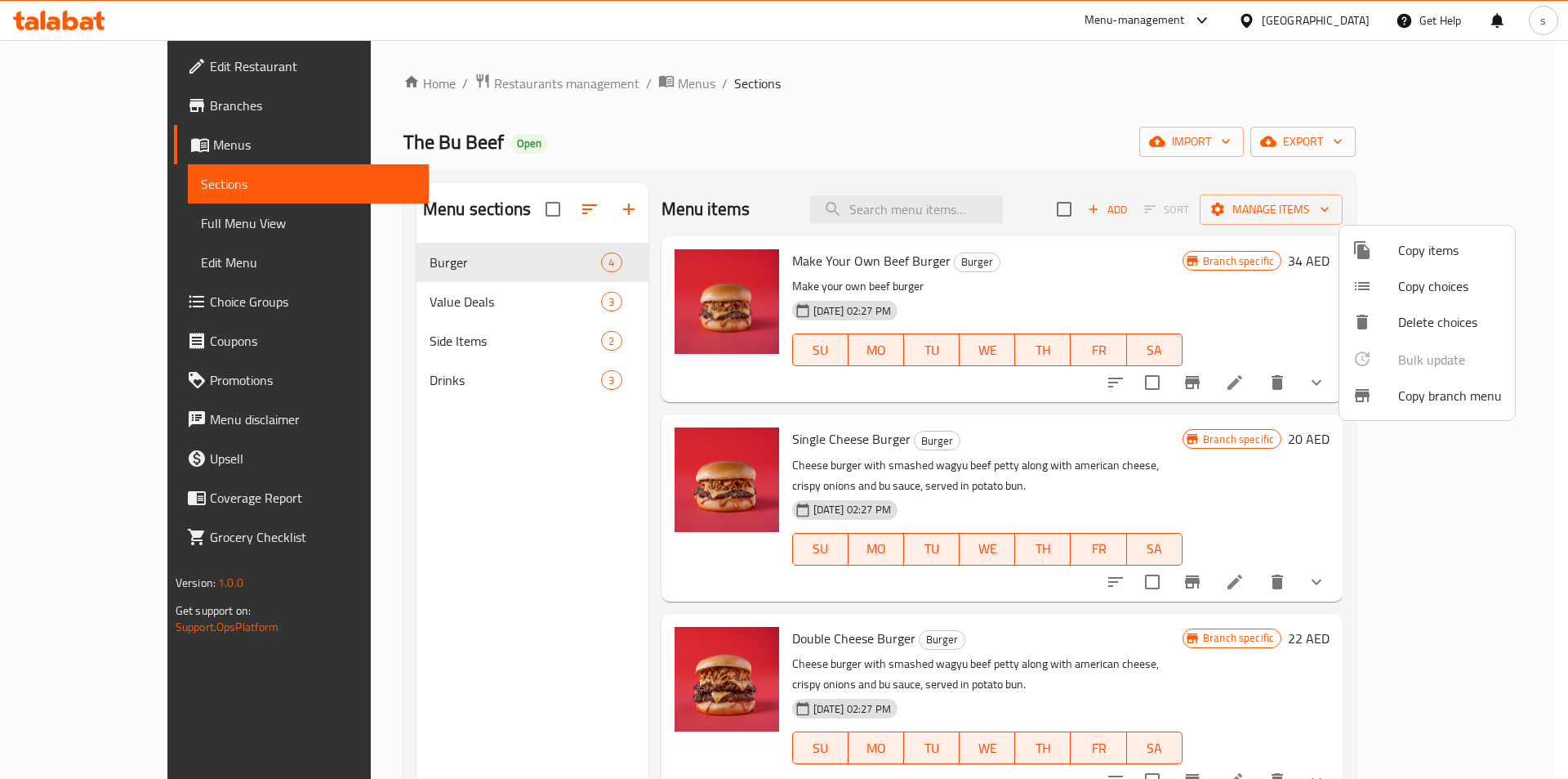
click at [1462, 137] on div at bounding box center [784, 389] width 1568 height 779
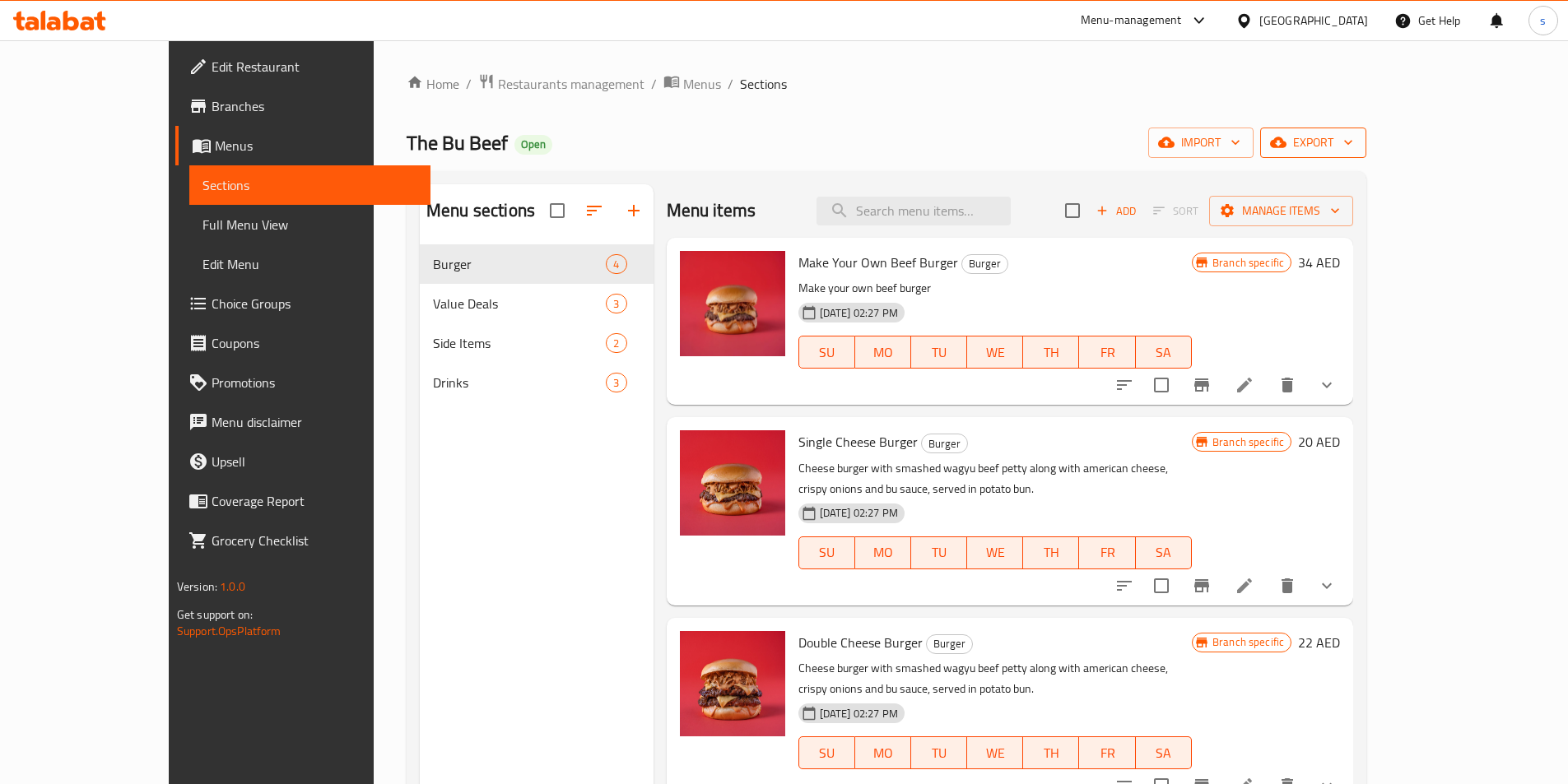
click at [1353, 139] on span "export" at bounding box center [1313, 143] width 80 height 20
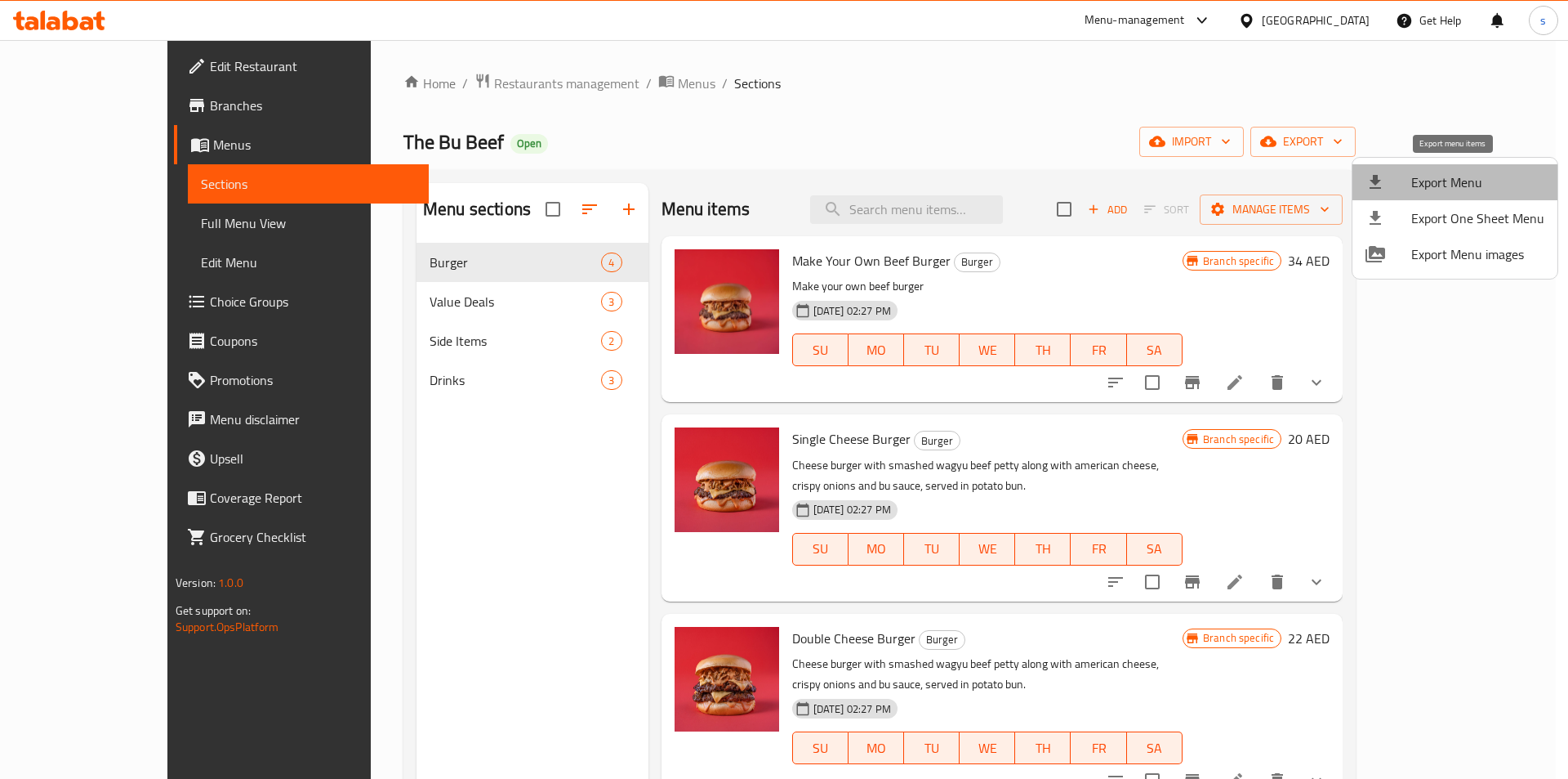
click at [1487, 183] on span "Export Menu" at bounding box center [1478, 181] width 133 height 19
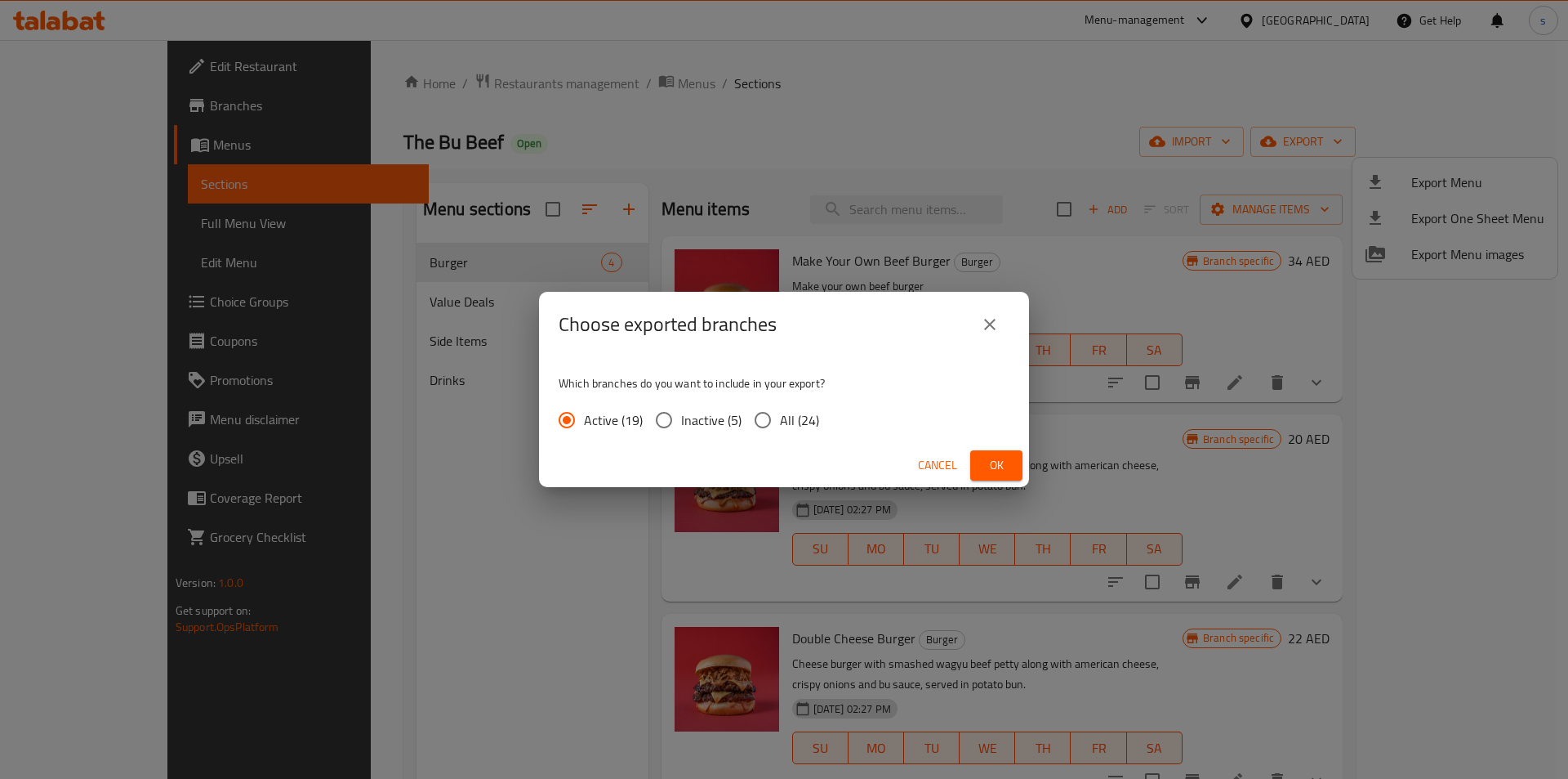
click at [769, 414] on input "All (24)" at bounding box center [762, 419] width 35 height 35
radio input "true"
click at [989, 462] on span "Ok" at bounding box center [996, 465] width 26 height 20
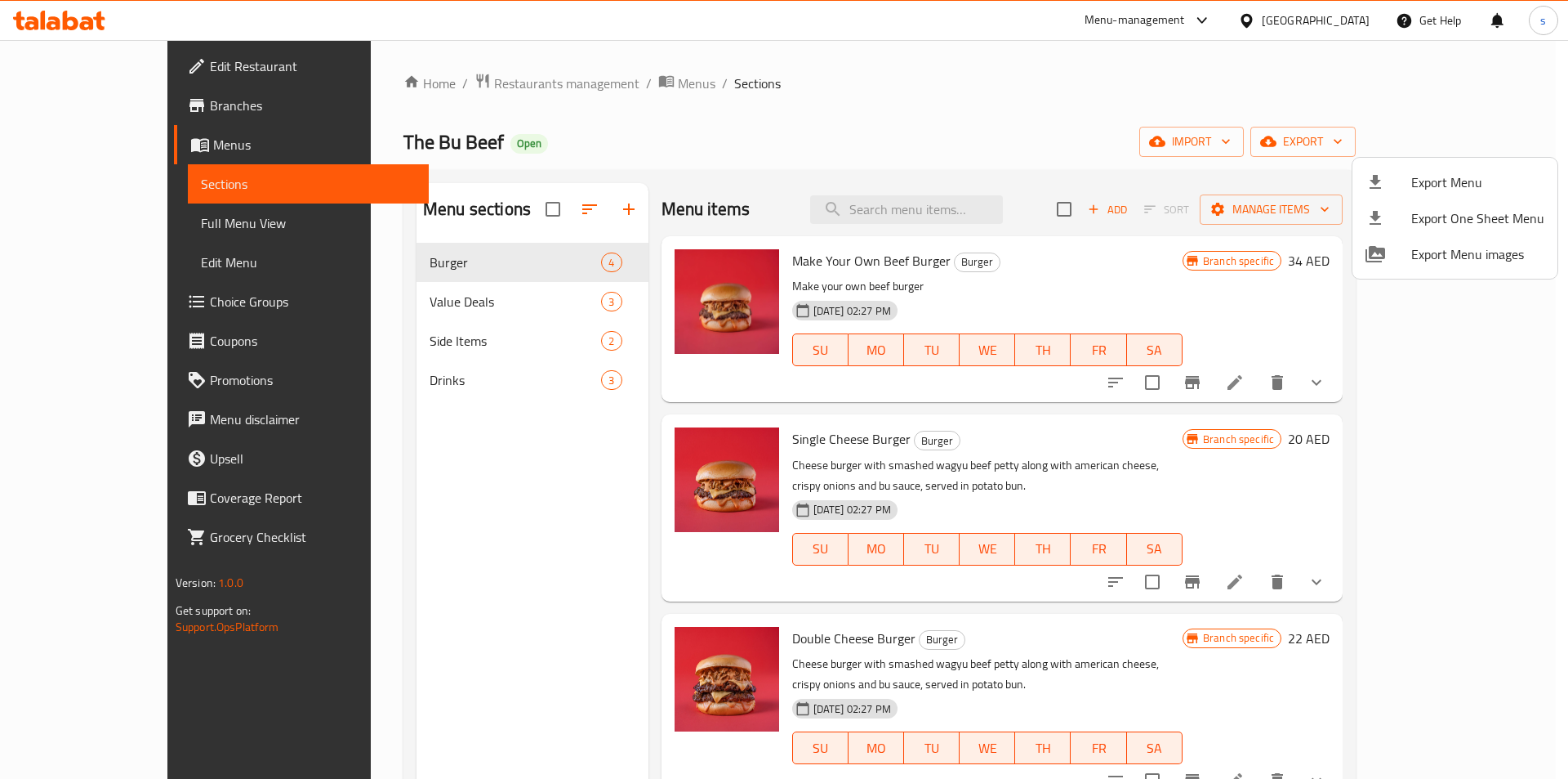
click at [882, 129] on div at bounding box center [784, 389] width 1568 height 779
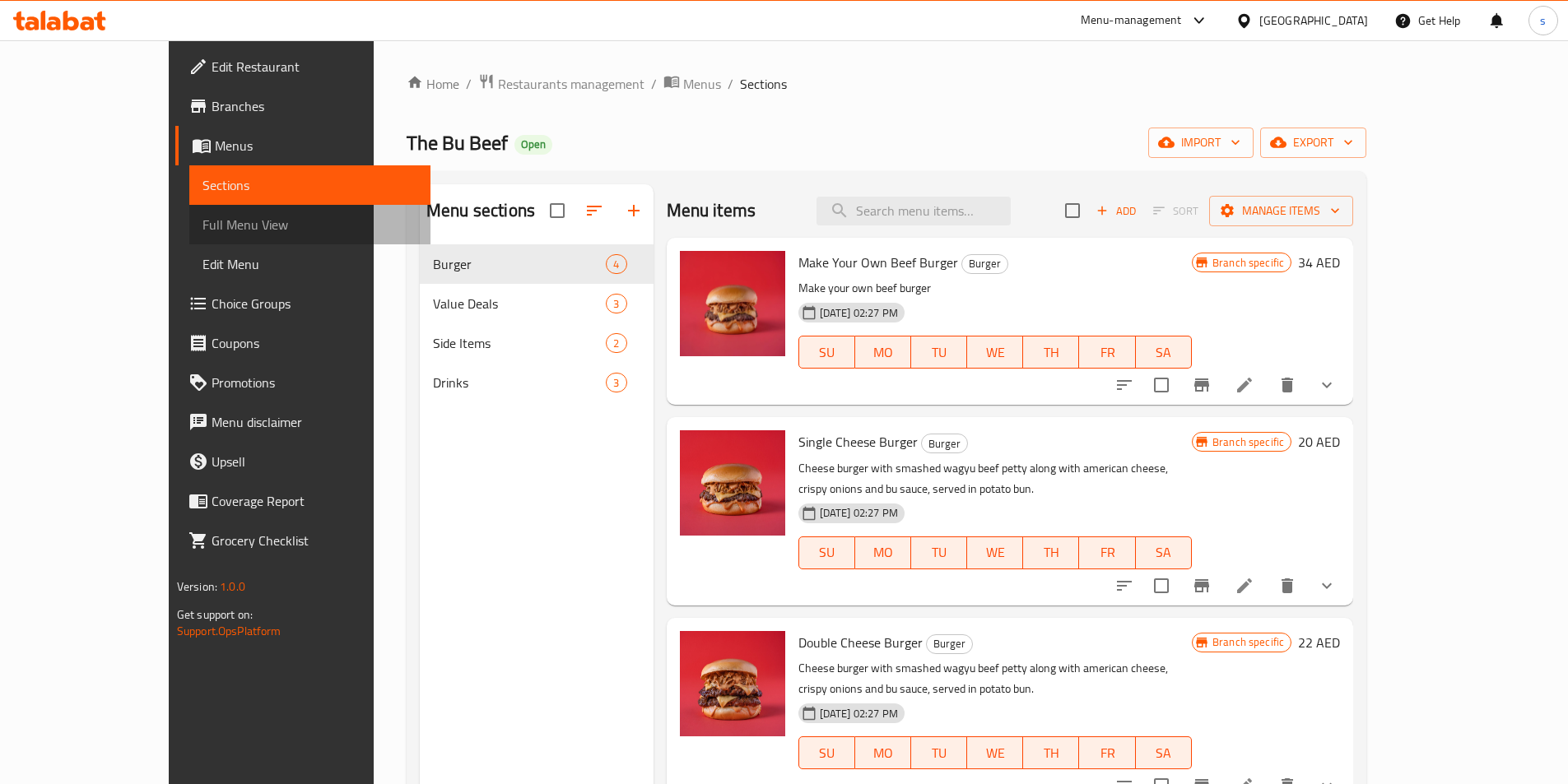
click at [202, 231] on span "Full Menu View" at bounding box center [309, 224] width 215 height 20
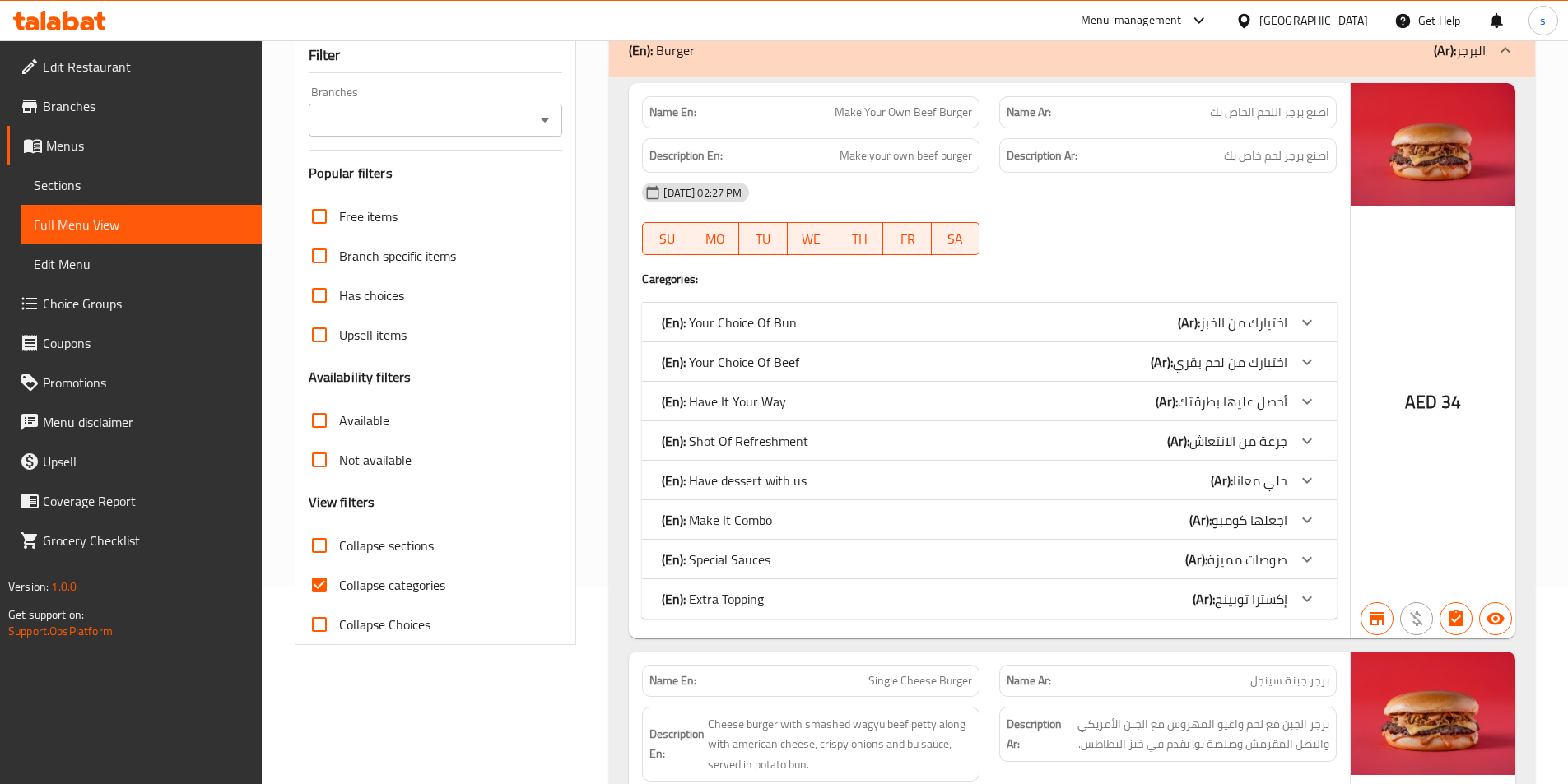
scroll to position [329, 0]
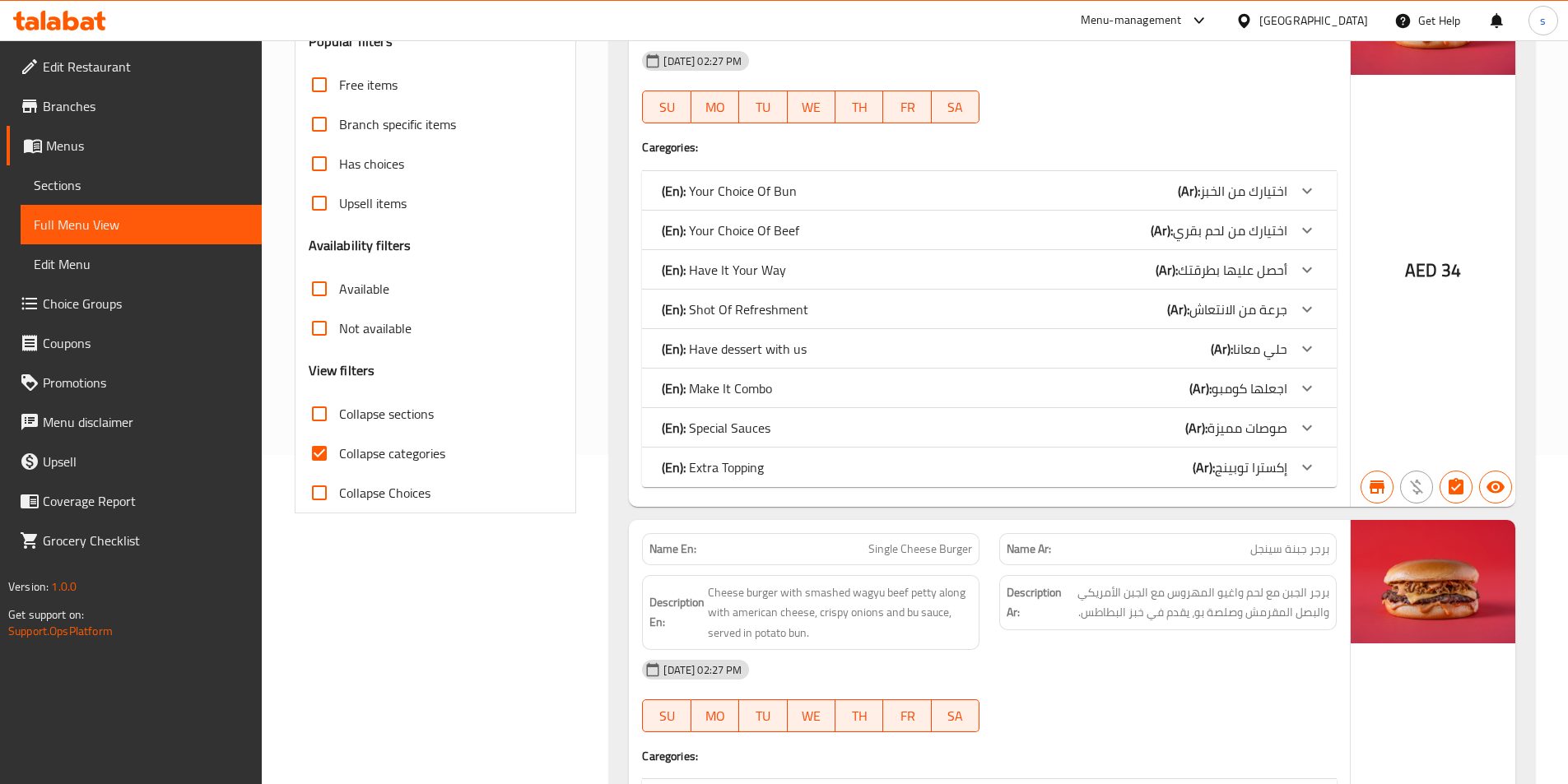
click at [326, 456] on input "Collapse categories" at bounding box center [319, 453] width 39 height 39
checkbox input "false"
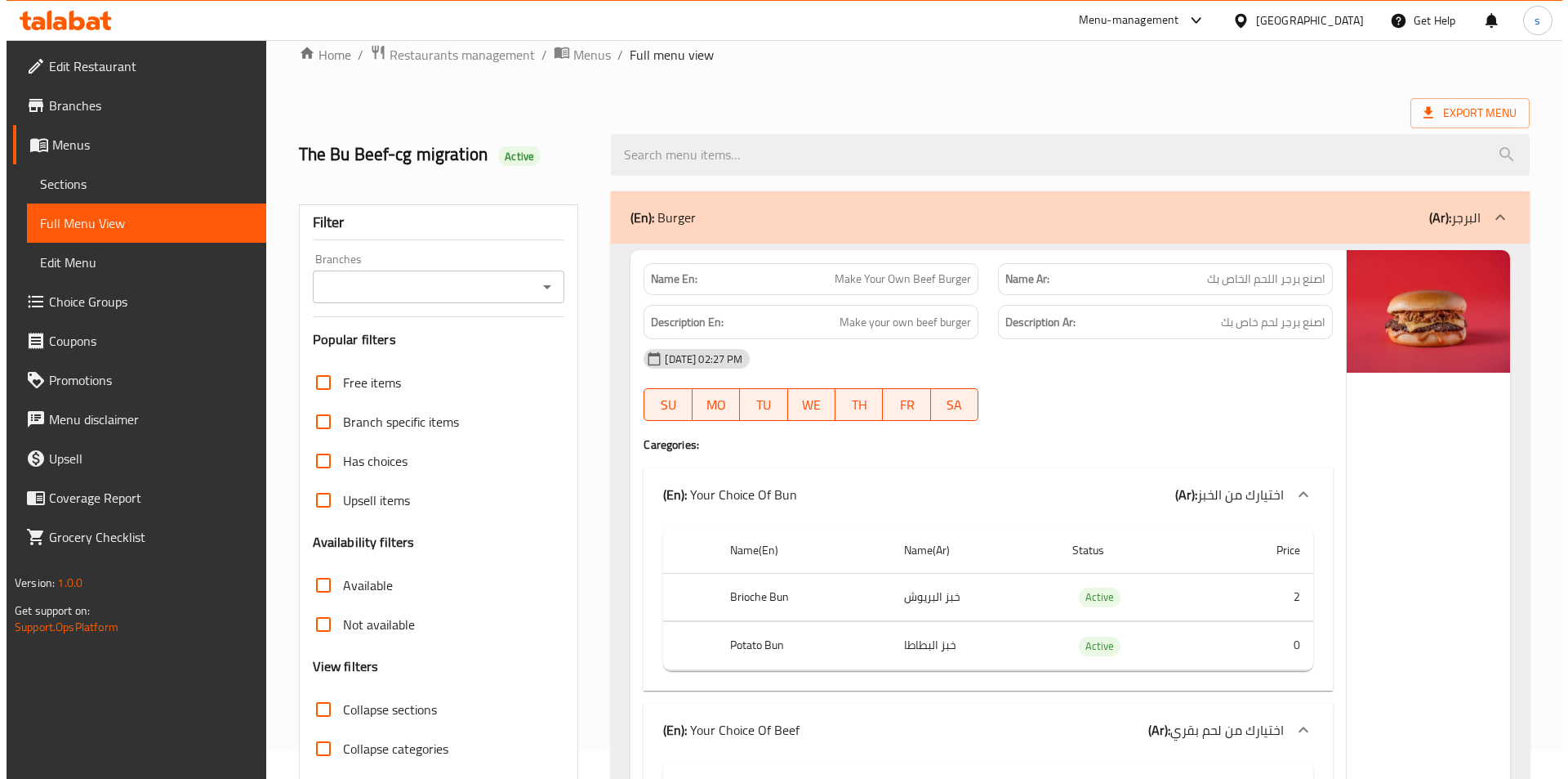
scroll to position [0, 0]
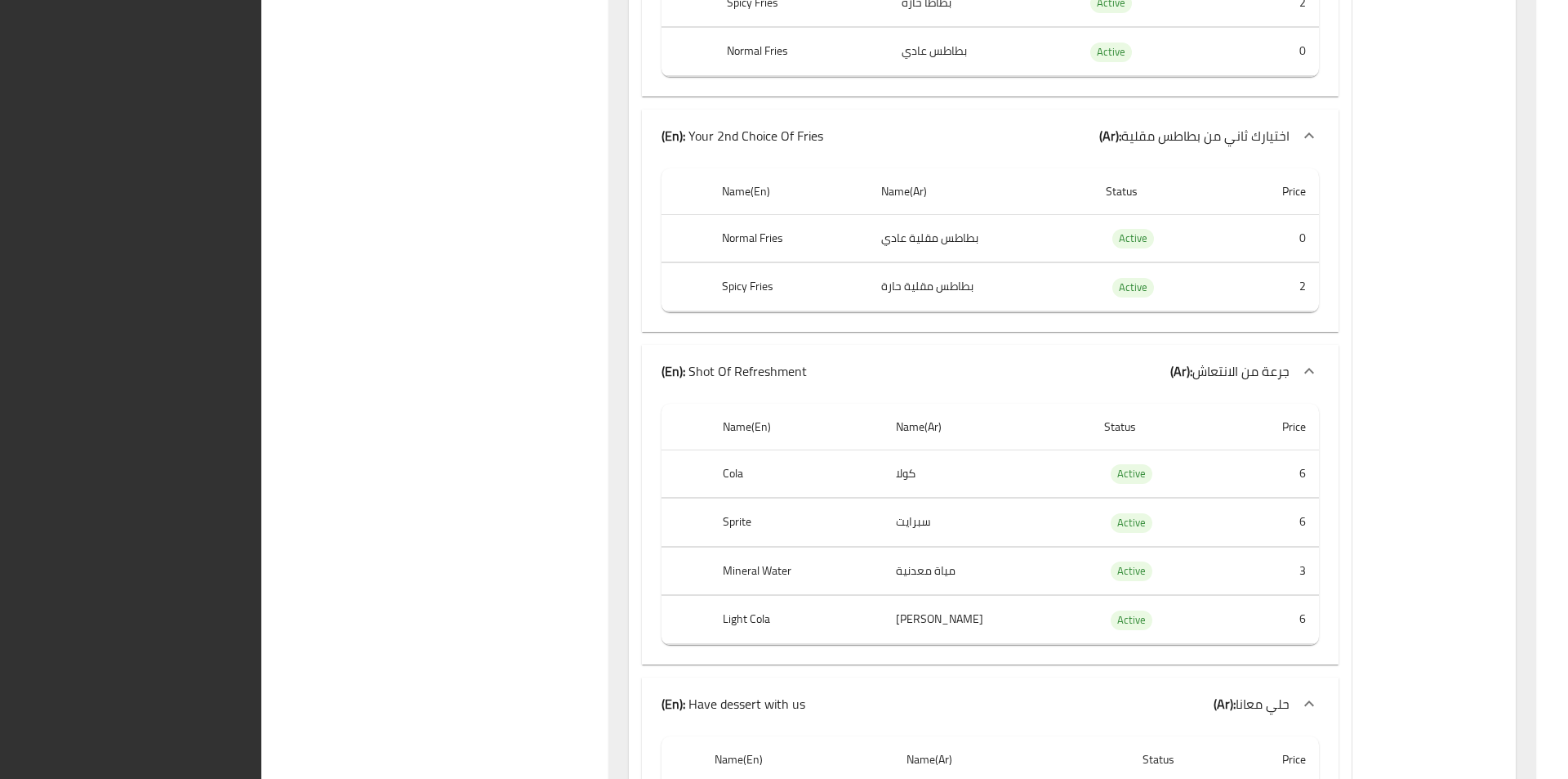
click at [1029, 214] on td "بطاطس مقلية عادي" at bounding box center [980, 238] width 224 height 48
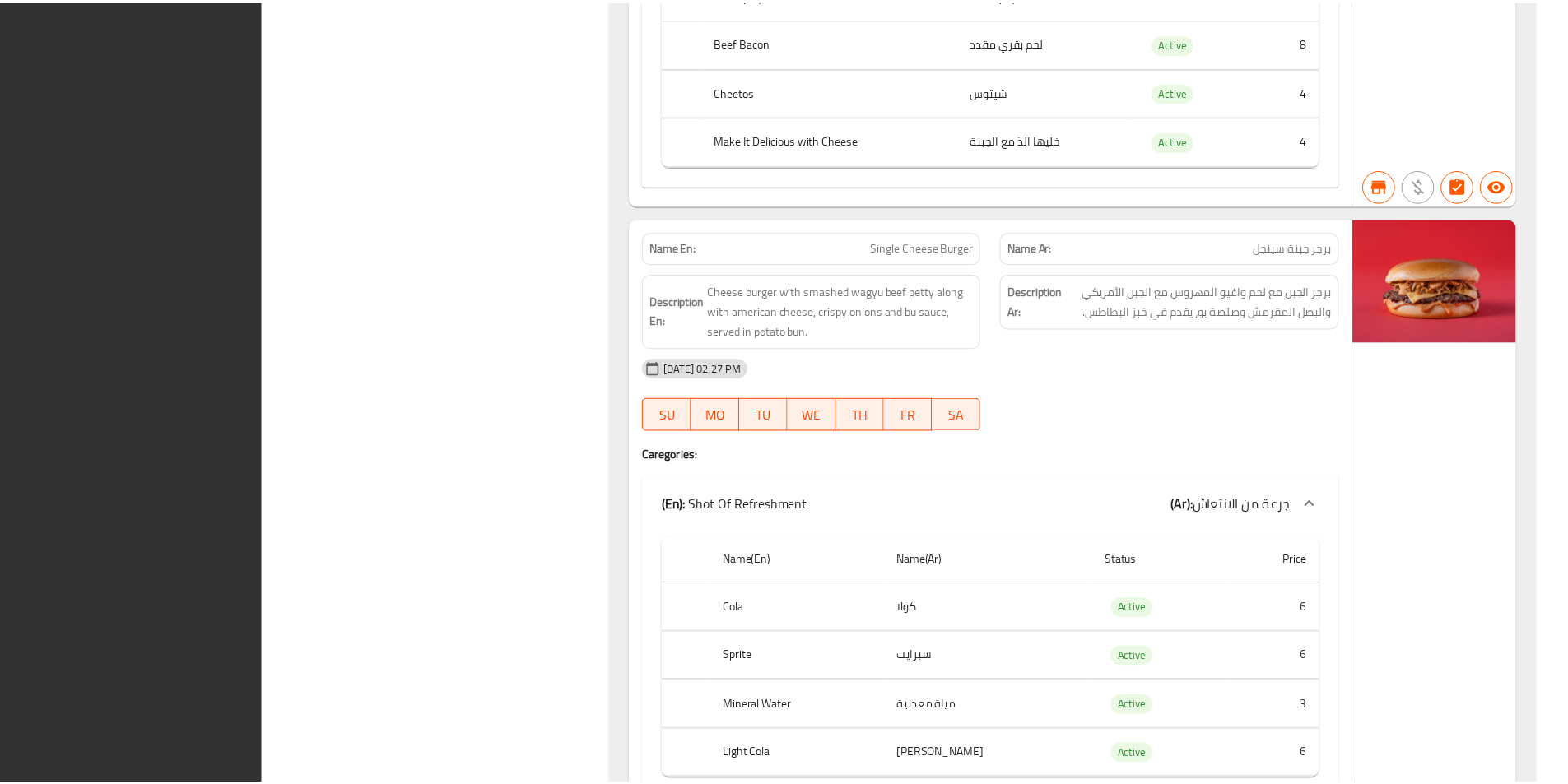
scroll to position [10516, 0]
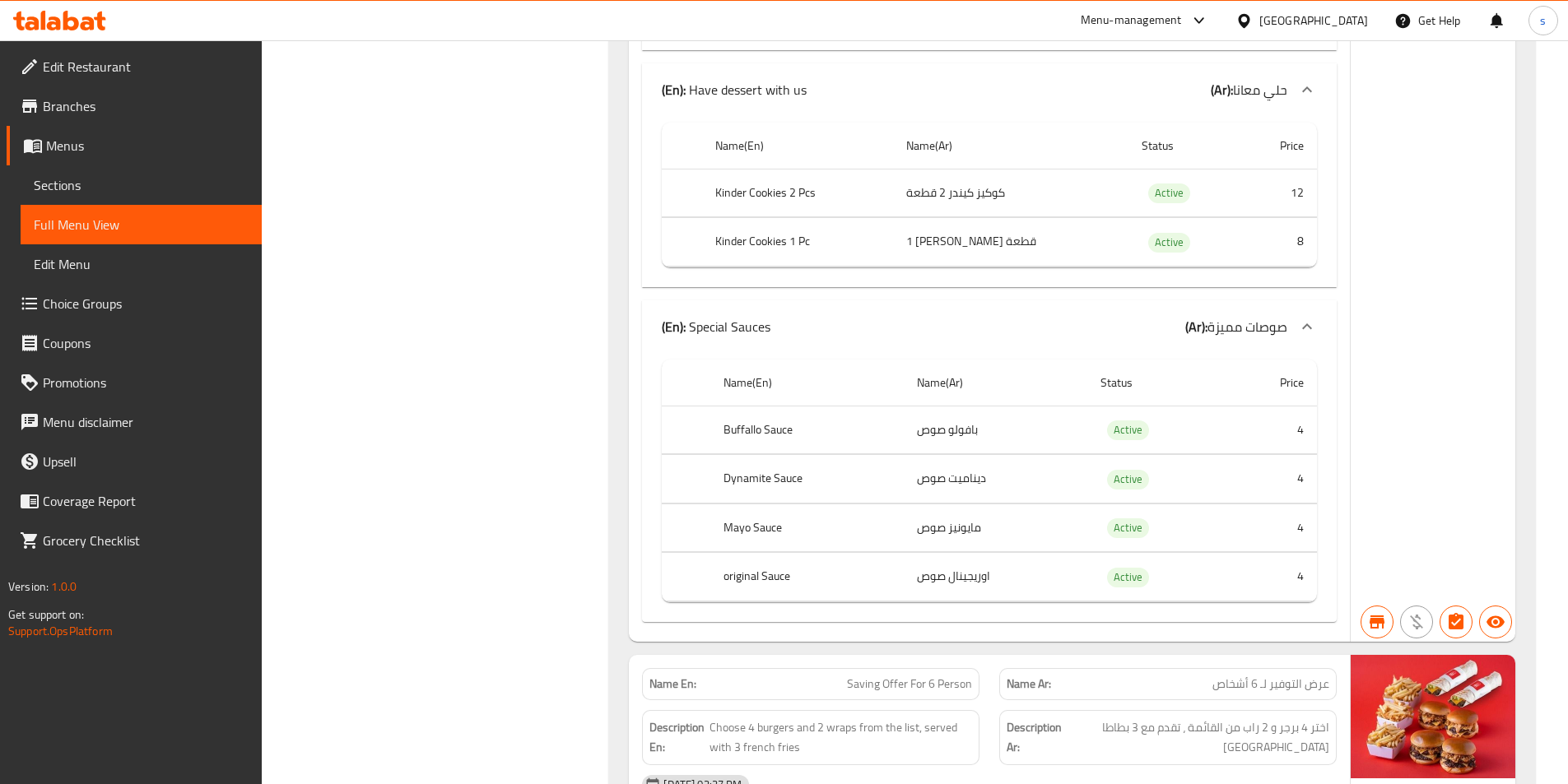
click at [138, 49] on link "Edit Restaurant" at bounding box center [134, 66] width 255 height 39
